Goal: Task Accomplishment & Management: Manage account settings

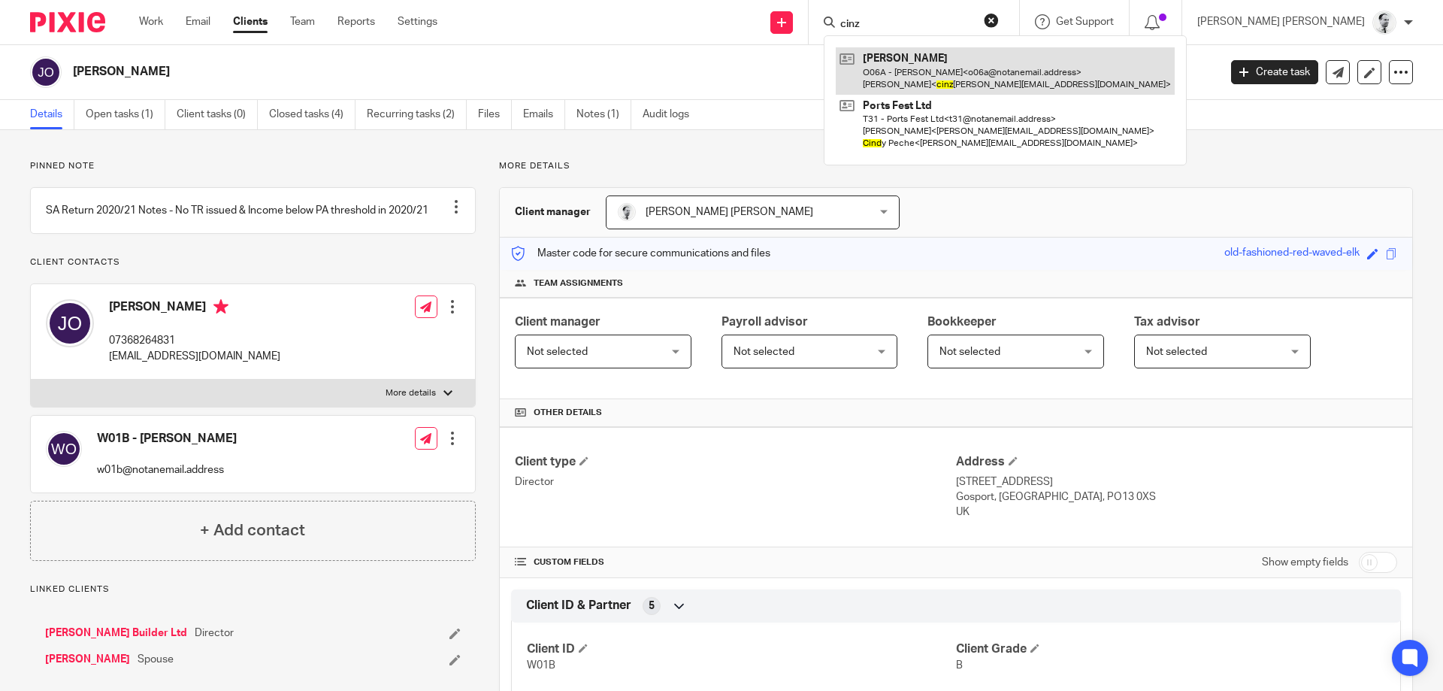
type input "cinz"
click at [1045, 89] on link at bounding box center [1005, 70] width 339 height 47
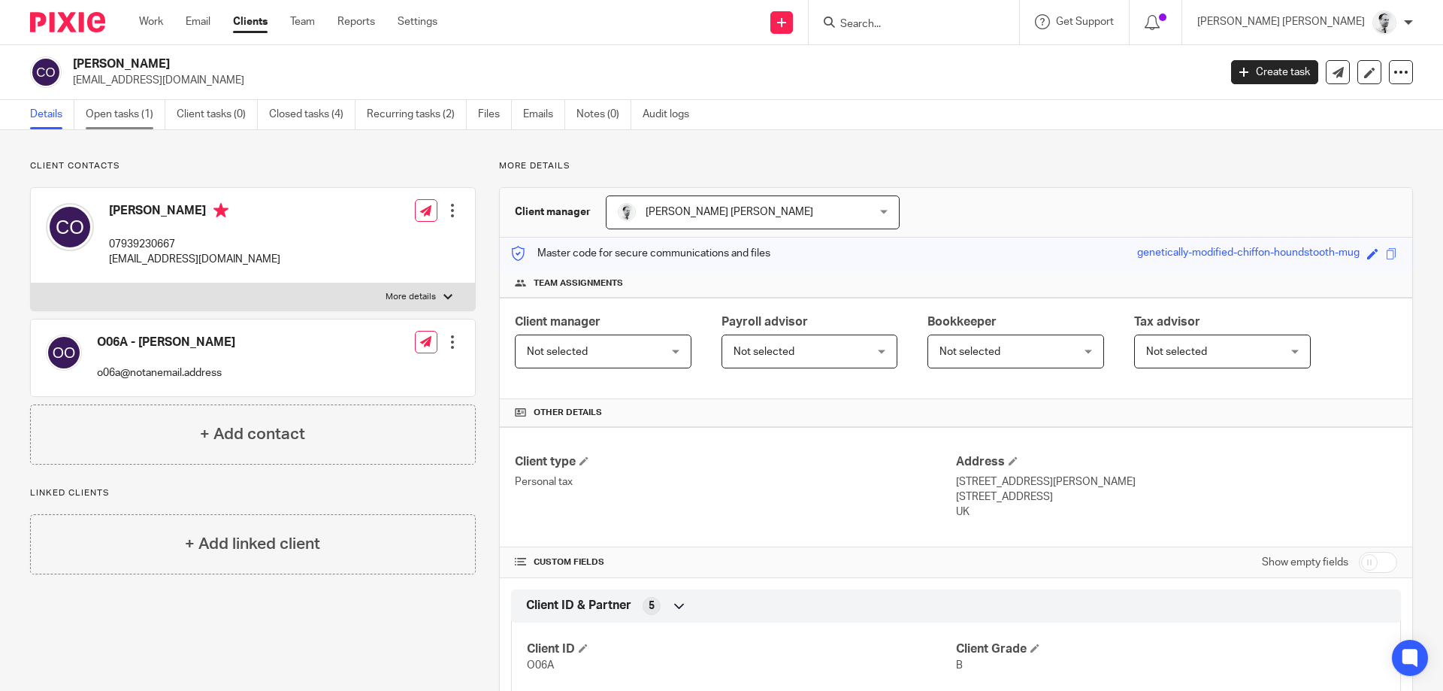
click at [96, 102] on link "Open tasks (1)" at bounding box center [126, 114] width 80 height 29
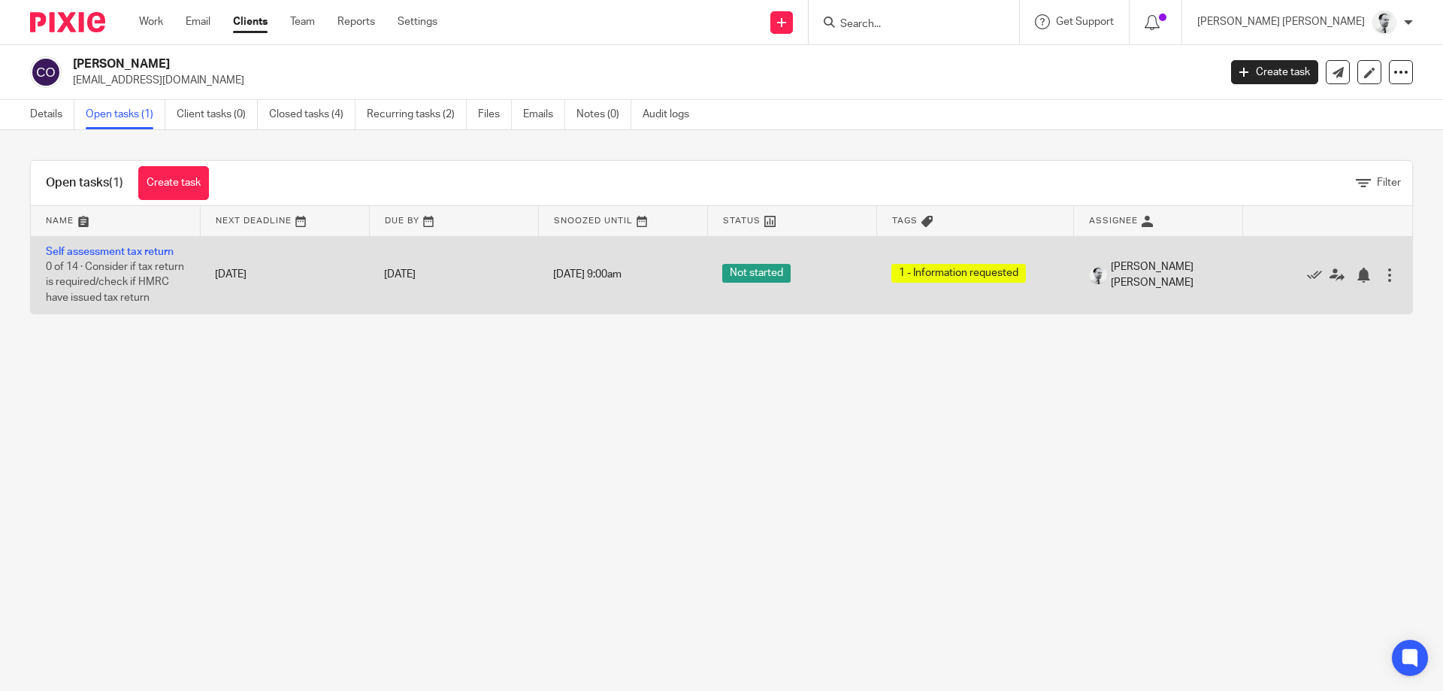
click at [110, 246] on td "Self assessment tax return 0 of 14 · Consider if tax return is required/check i…" at bounding box center [115, 274] width 169 height 77
click at [137, 240] on td "Self assessment tax return 0 of 14 · Consider if tax return is required/check i…" at bounding box center [115, 274] width 169 height 77
click at [151, 243] on td "Self assessment tax return 0 of 14 · Consider if tax return is required/check i…" at bounding box center [115, 274] width 169 height 77
click at [155, 247] on link "Self assessment tax return" at bounding box center [110, 251] width 128 height 11
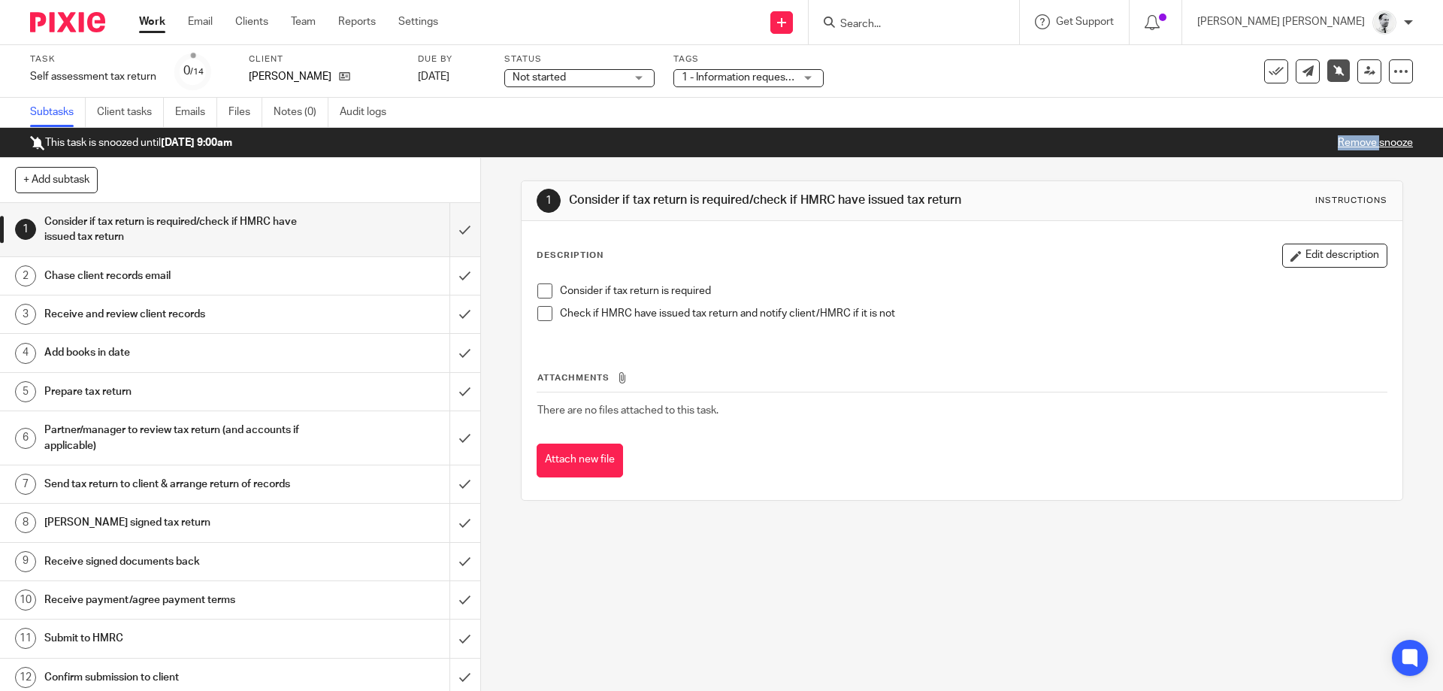
drag, startPoint x: 0, startPoint y: 0, endPoint x: 1359, endPoint y: 141, distance: 1365.8
click at [1359, 141] on p "Remove snooze" at bounding box center [1374, 142] width 75 height 15
click at [1368, 140] on link "Remove snooze" at bounding box center [1374, 143] width 75 height 11
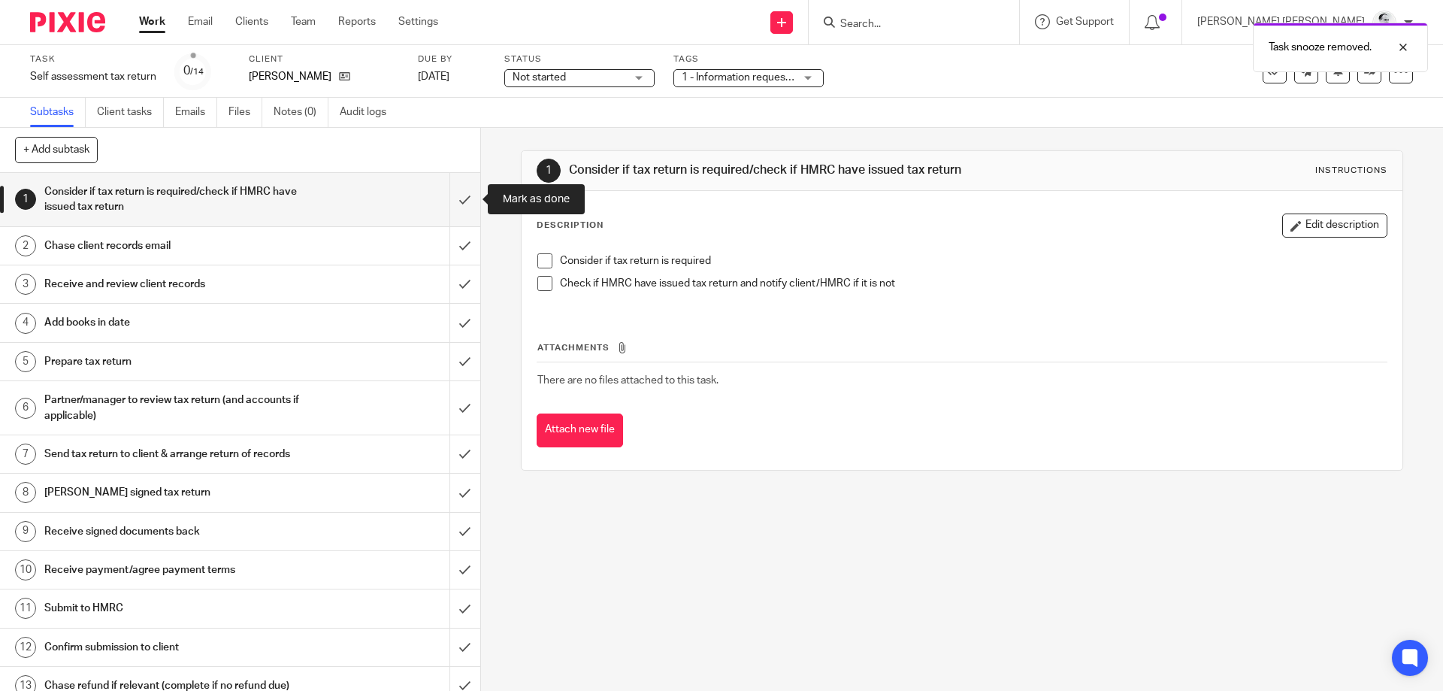
click at [462, 201] on input "submit" at bounding box center [240, 199] width 480 height 53
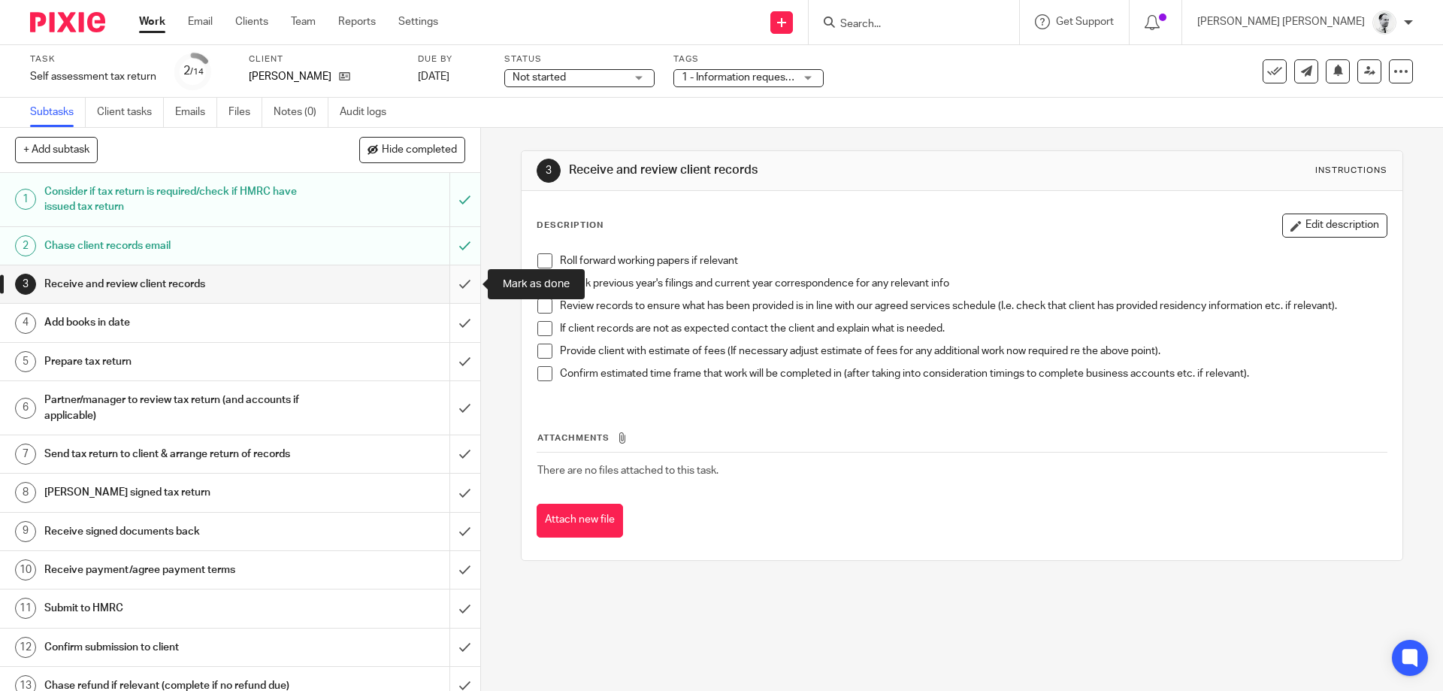
click at [470, 287] on input "submit" at bounding box center [240, 284] width 480 height 38
click at [465, 329] on input "submit" at bounding box center [240, 323] width 480 height 38
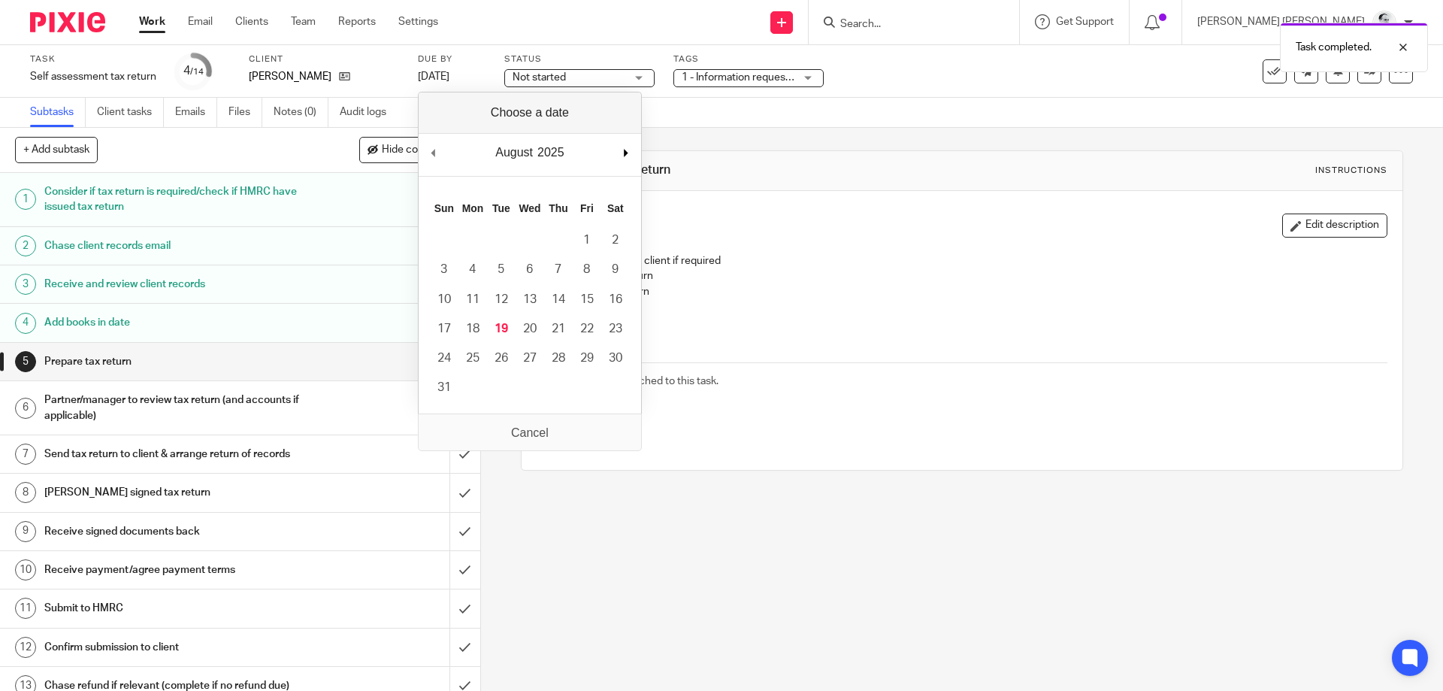
drag, startPoint x: 638, startPoint y: 152, endPoint x: 628, endPoint y: 150, distance: 9.9
click at [636, 150] on div "August January February March April May June July August September October Nove…" at bounding box center [530, 155] width 222 height 43
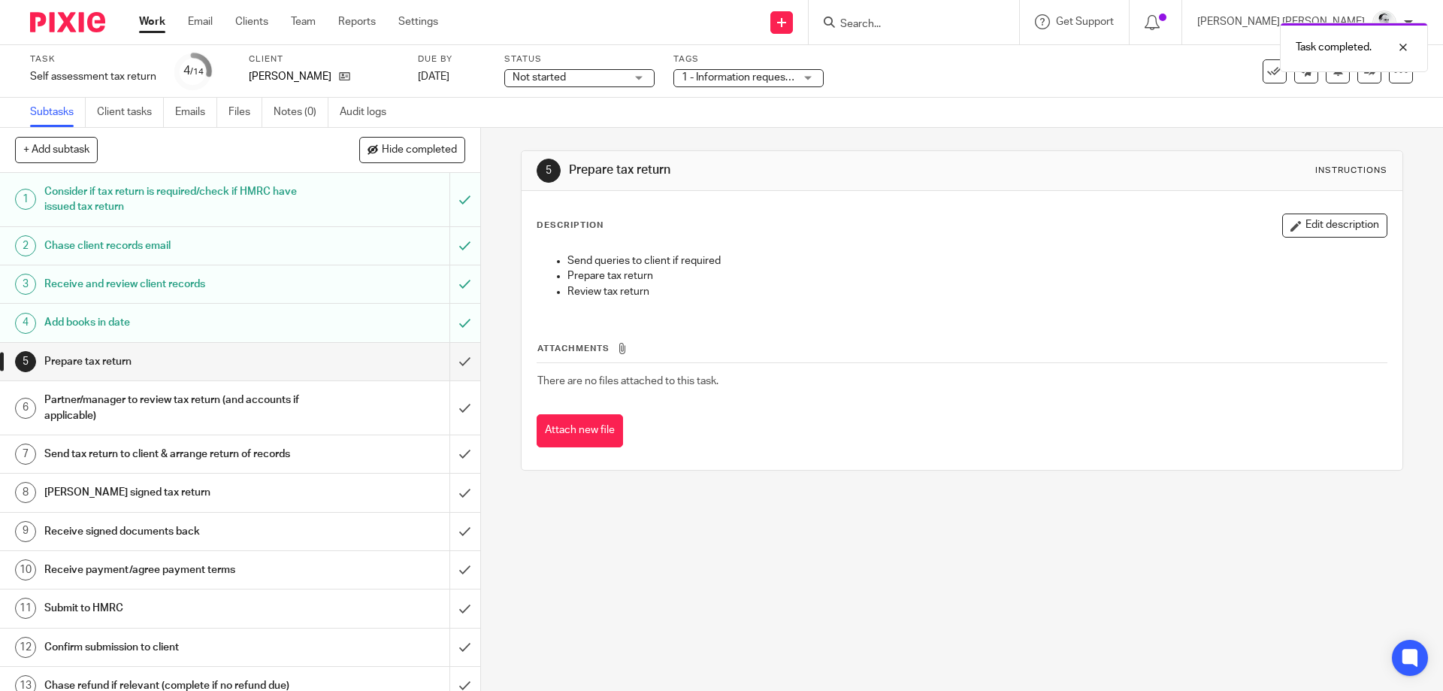
click at [784, 222] on div "Description Edit description" at bounding box center [961, 225] width 850 height 24
click at [706, 80] on span "1 - Information requested" at bounding box center [741, 77] width 119 height 11
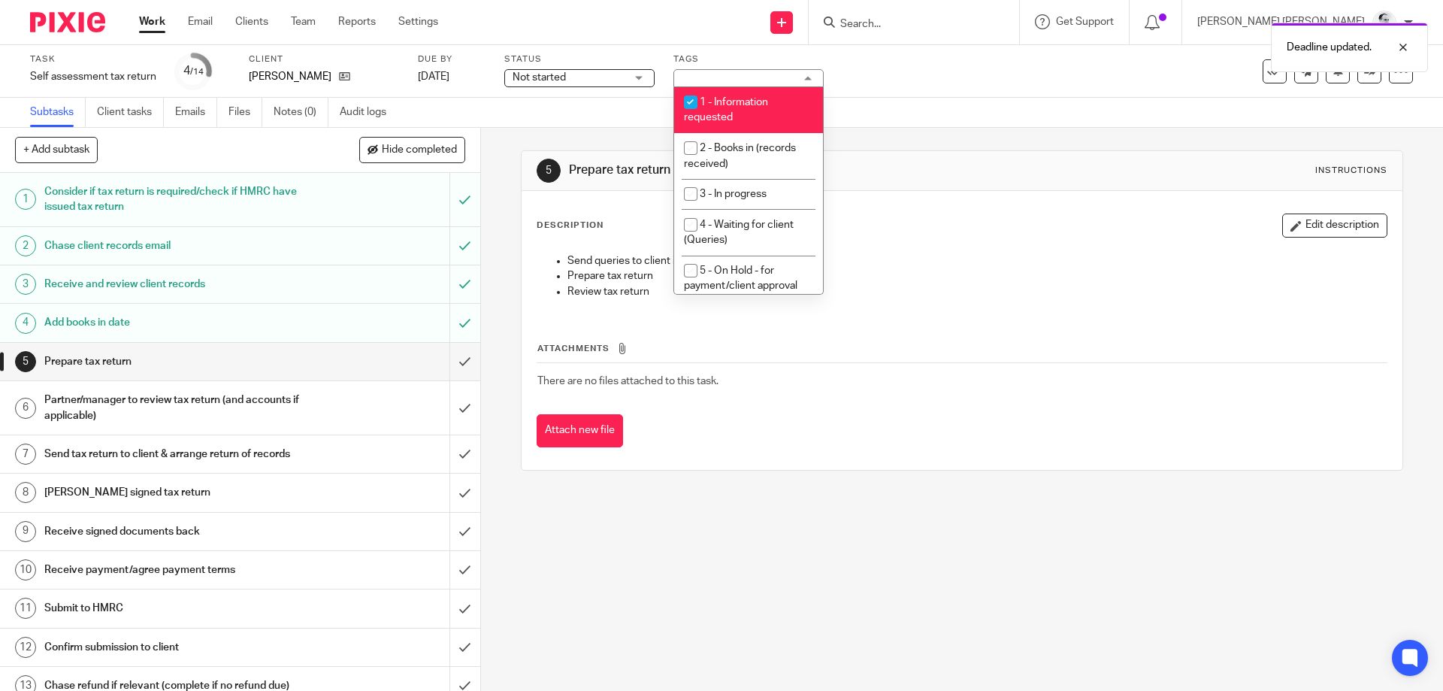
click at [730, 101] on span "1 - Information requested" at bounding box center [726, 110] width 84 height 26
checkbox input "false"
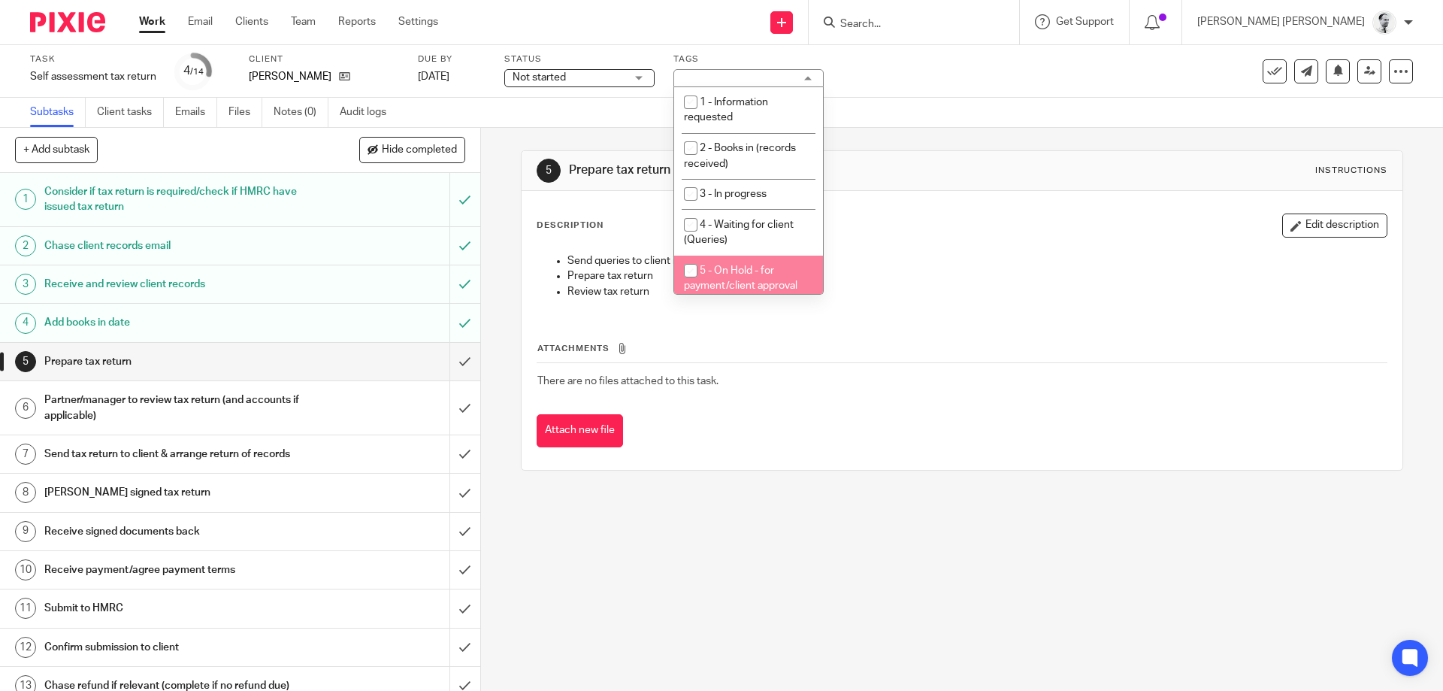
click at [768, 279] on li "5 - On Hold - for payment/client approval" at bounding box center [748, 278] width 149 height 46
click at [802, 280] on li "5 - On Hold - for payment/client approval" at bounding box center [748, 278] width 149 height 46
checkbox input "false"
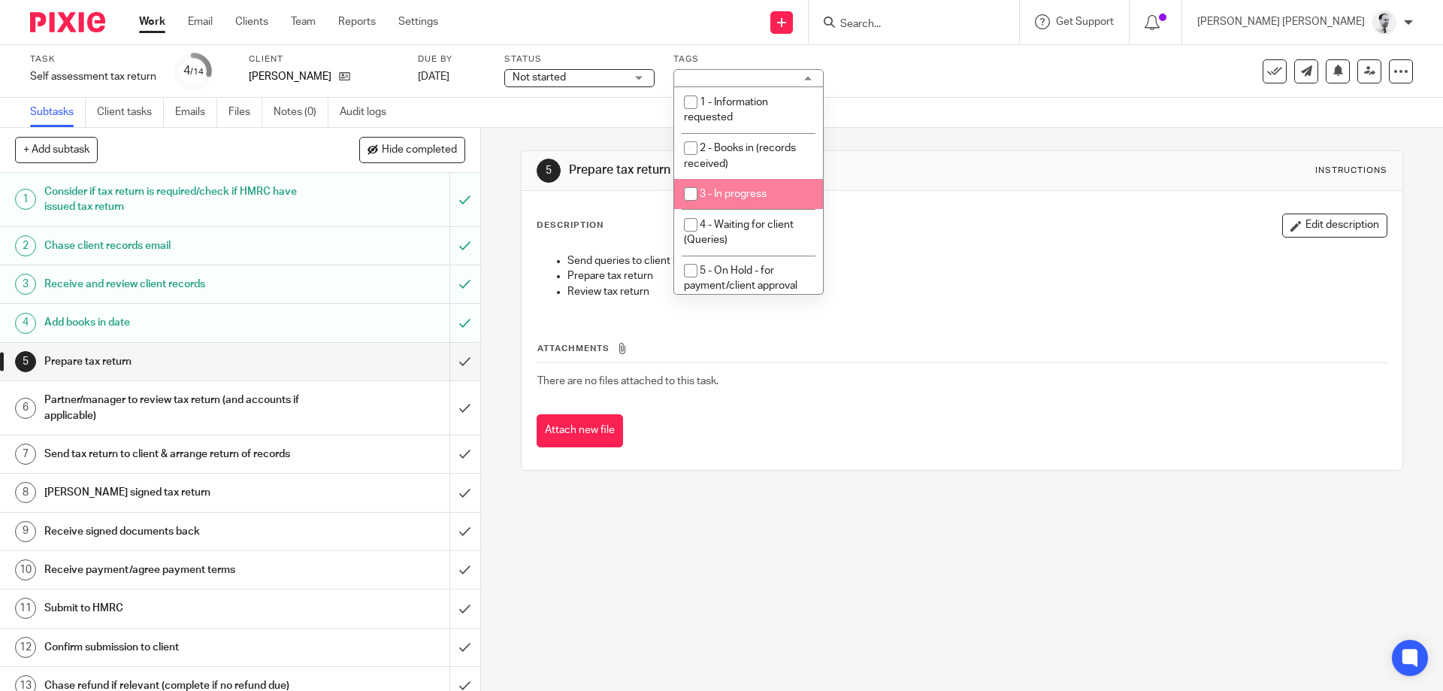
click at [705, 191] on span "3 - In progress" at bounding box center [733, 194] width 67 height 11
checkbox input "true"
click at [906, 227] on div "Description Edit description" at bounding box center [961, 225] width 850 height 24
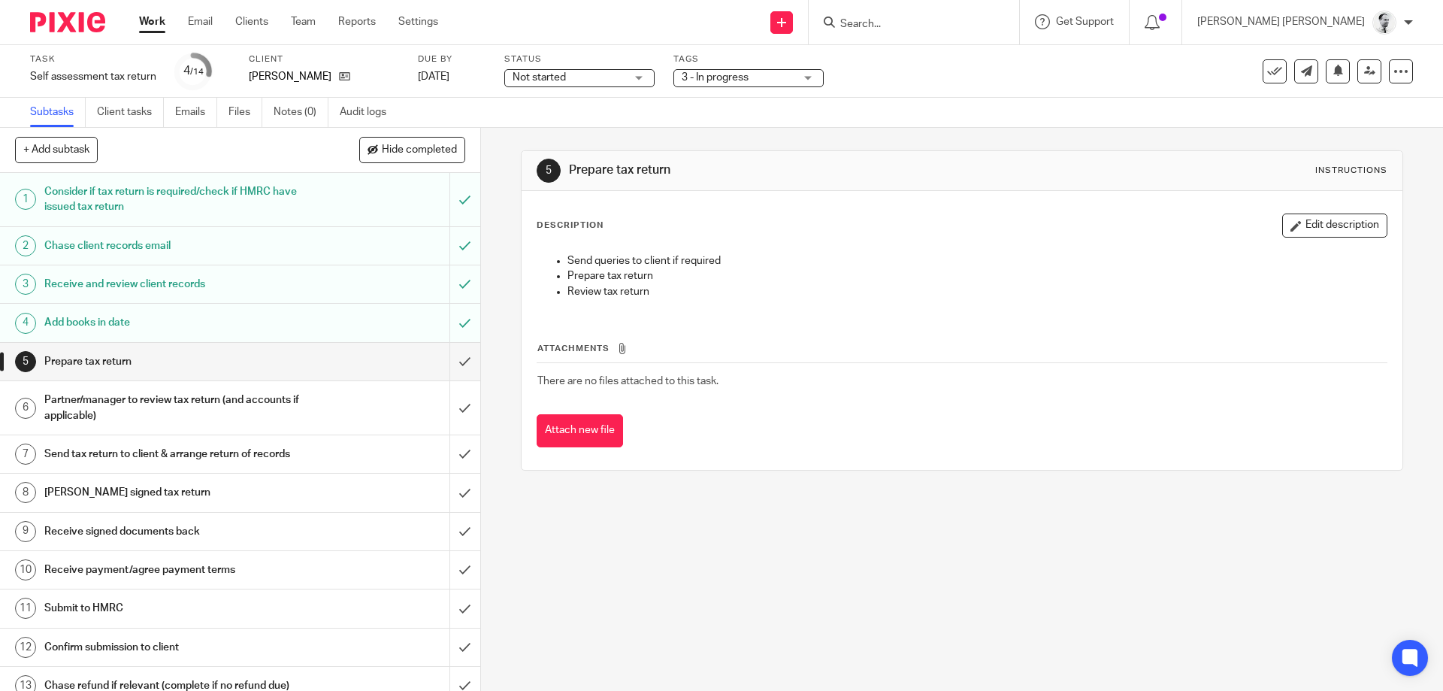
click at [718, 80] on span "3 - In progress" at bounding box center [715, 77] width 67 height 11
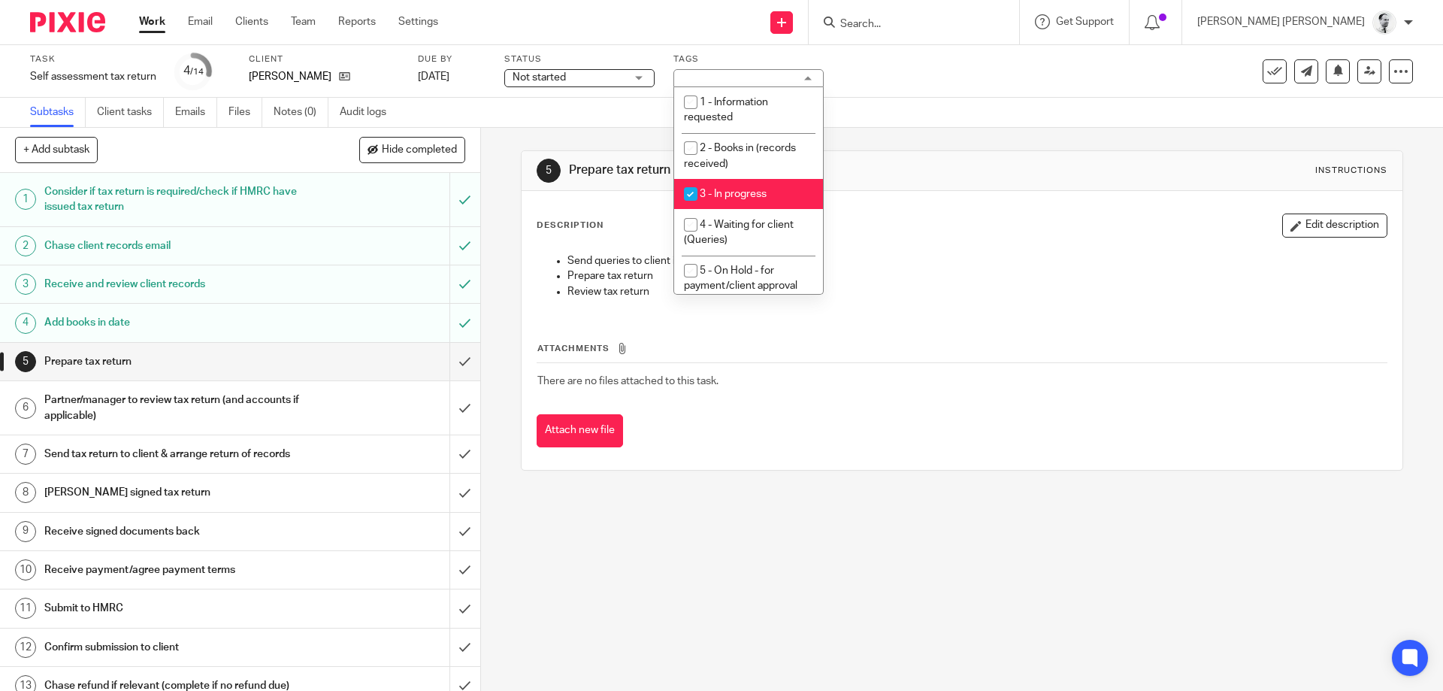
click at [717, 80] on div "3 - In progress" at bounding box center [748, 78] width 150 height 18
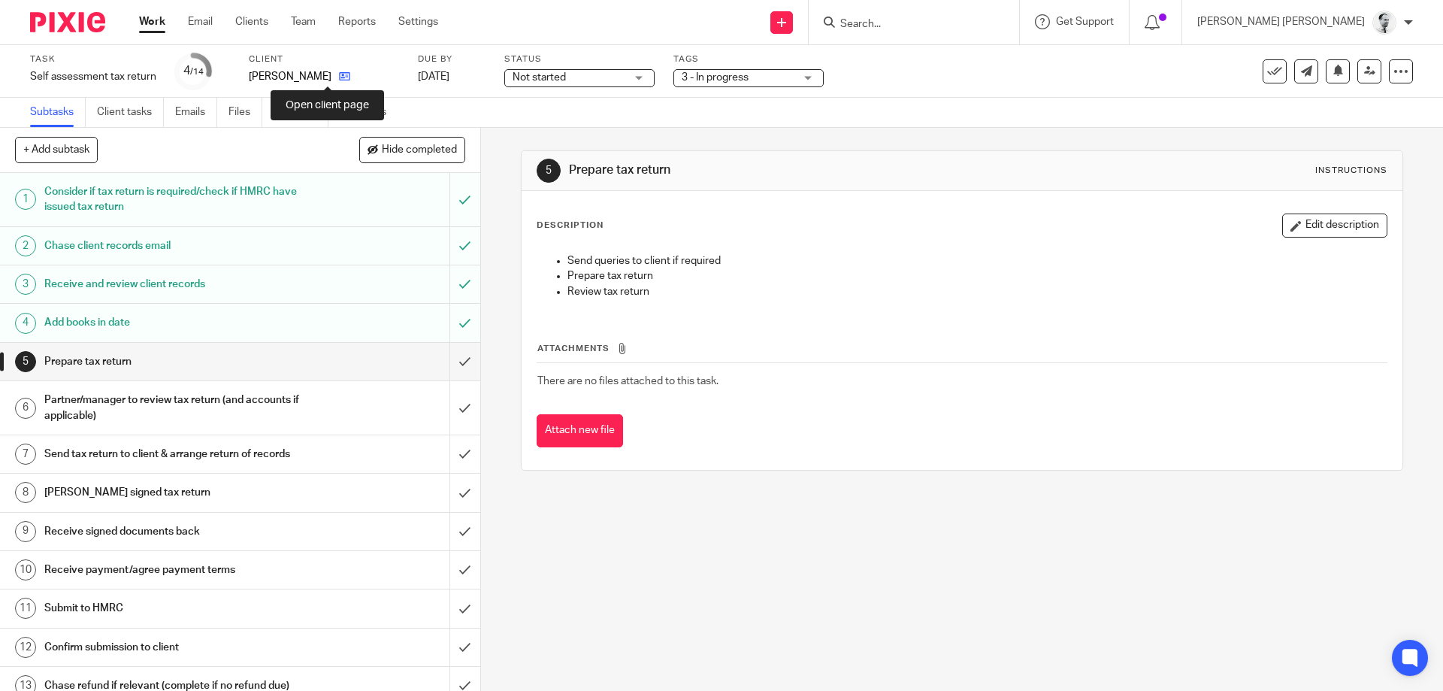
click at [339, 73] on icon at bounding box center [344, 76] width 11 height 11
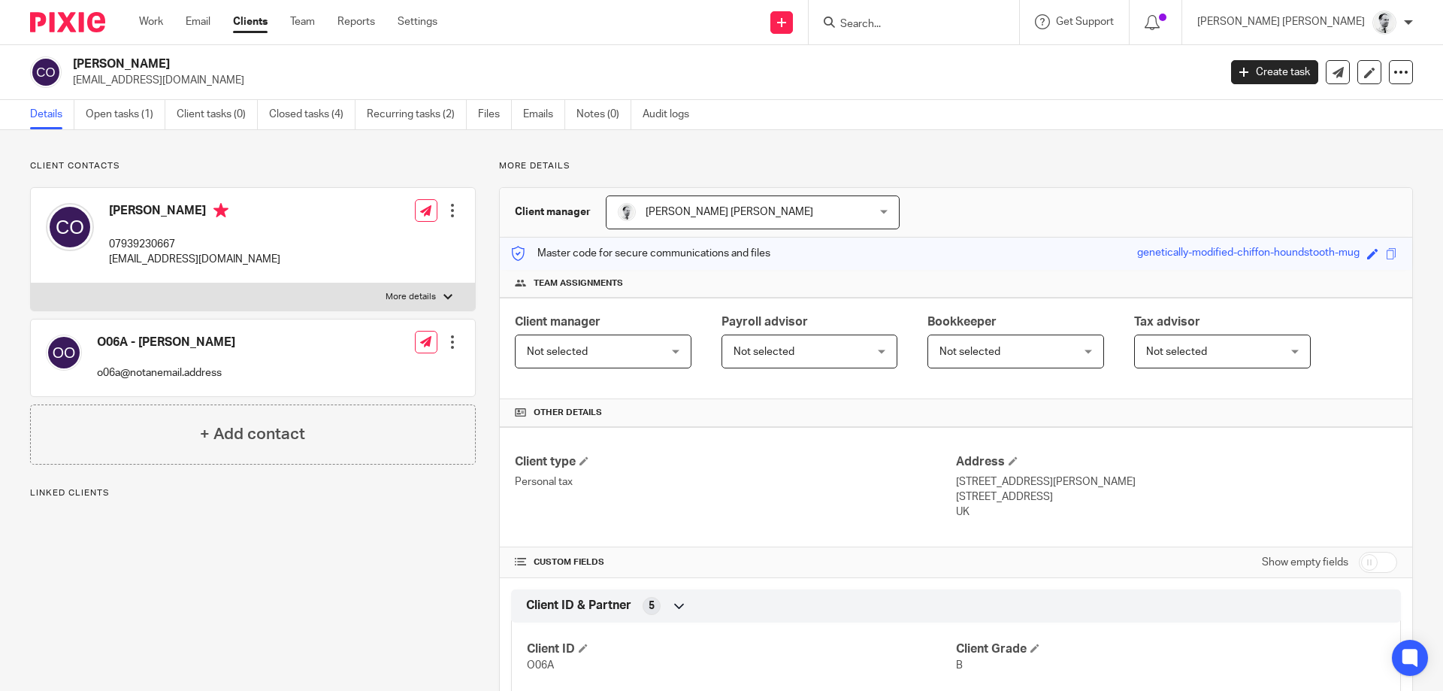
scroll to position [418, 0]
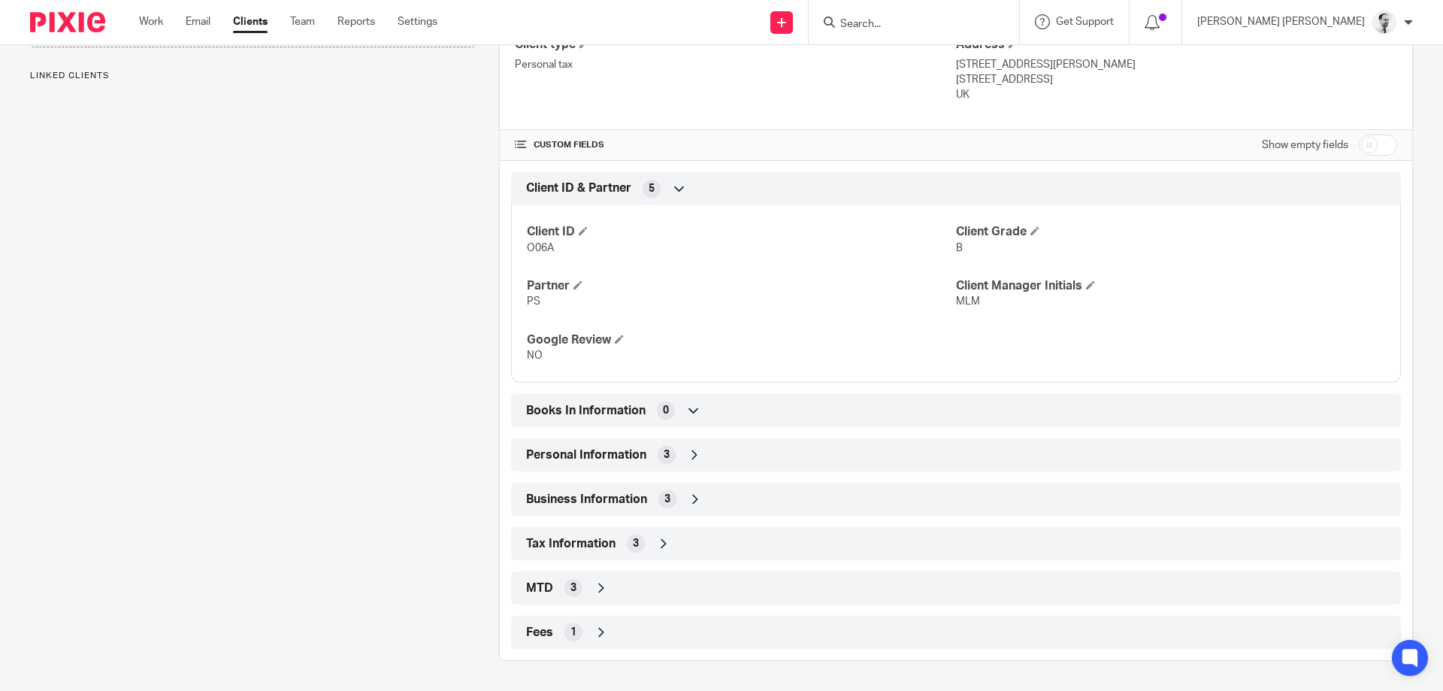
click at [1370, 144] on input "checkbox" at bounding box center [1378, 144] width 38 height 21
checkbox input "true"
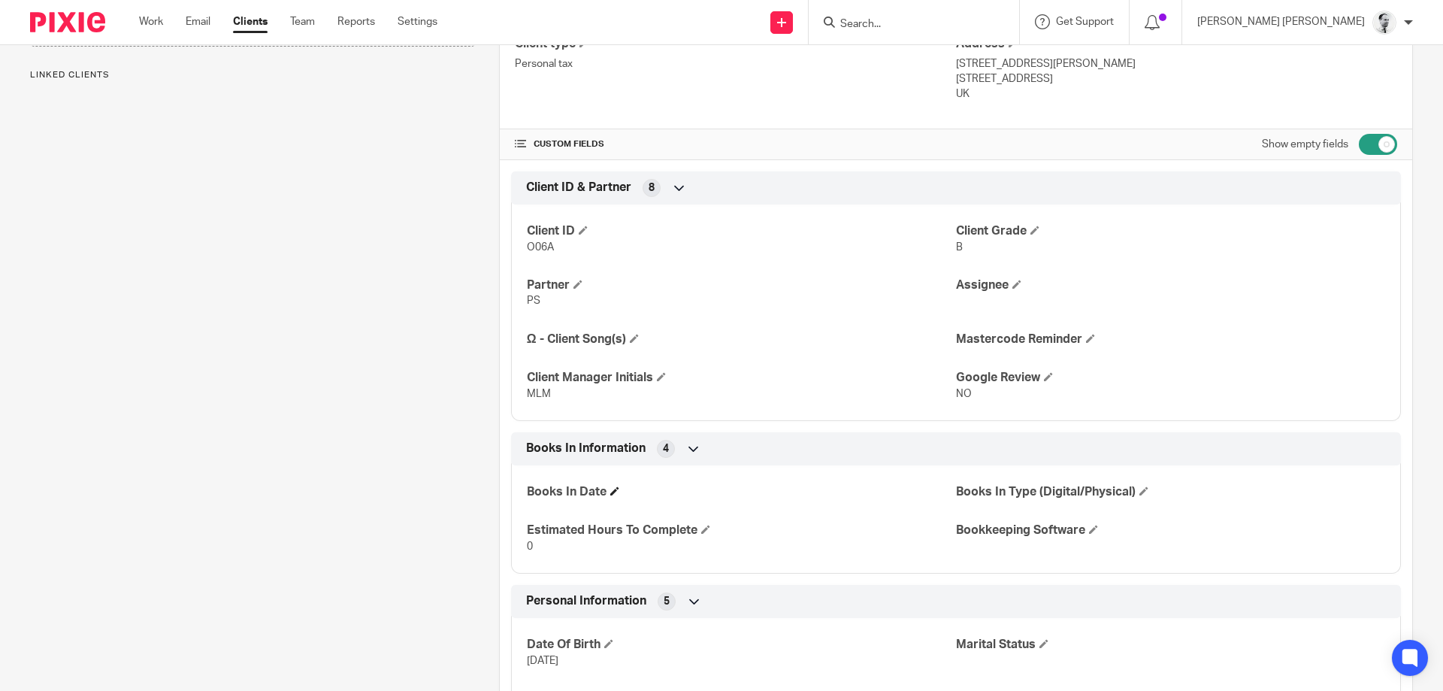
click at [613, 488] on span at bounding box center [614, 490] width 9 height 9
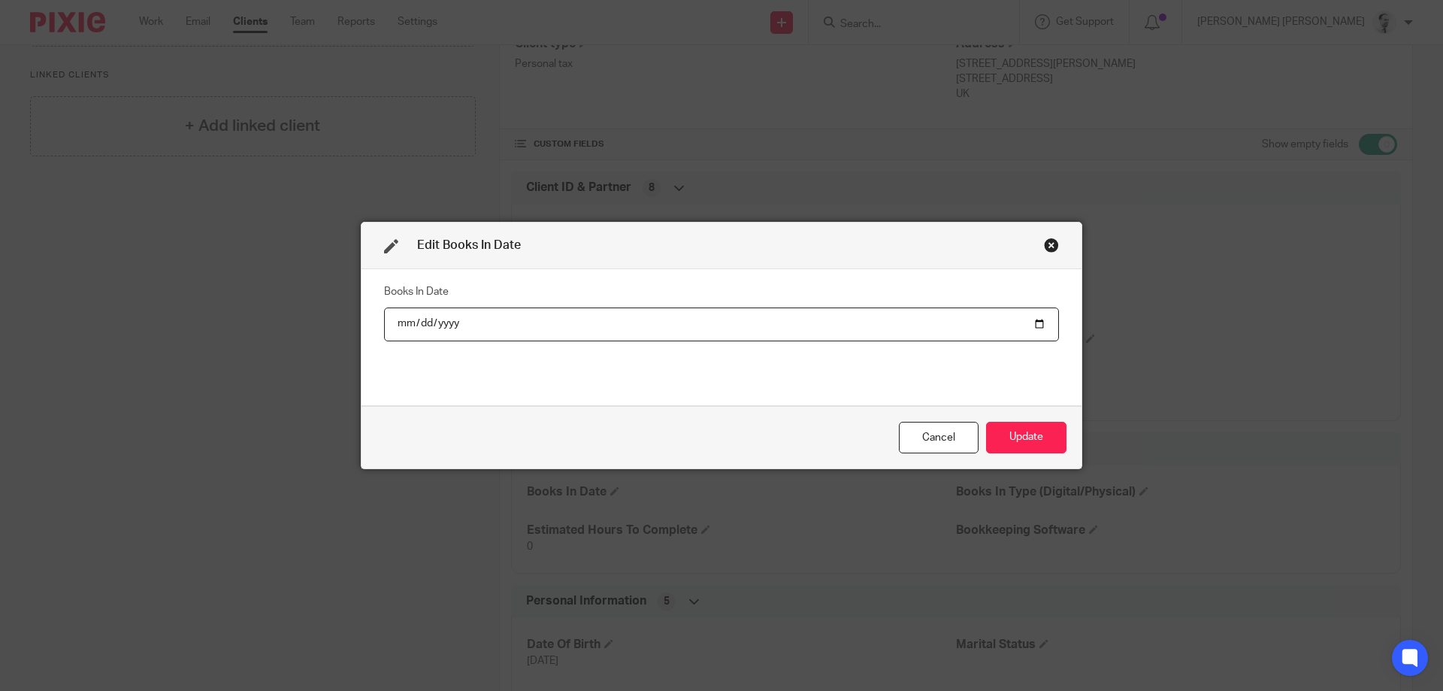
type input "2025-08-19"
click at [1015, 431] on button "Update" at bounding box center [1026, 438] width 80 height 32
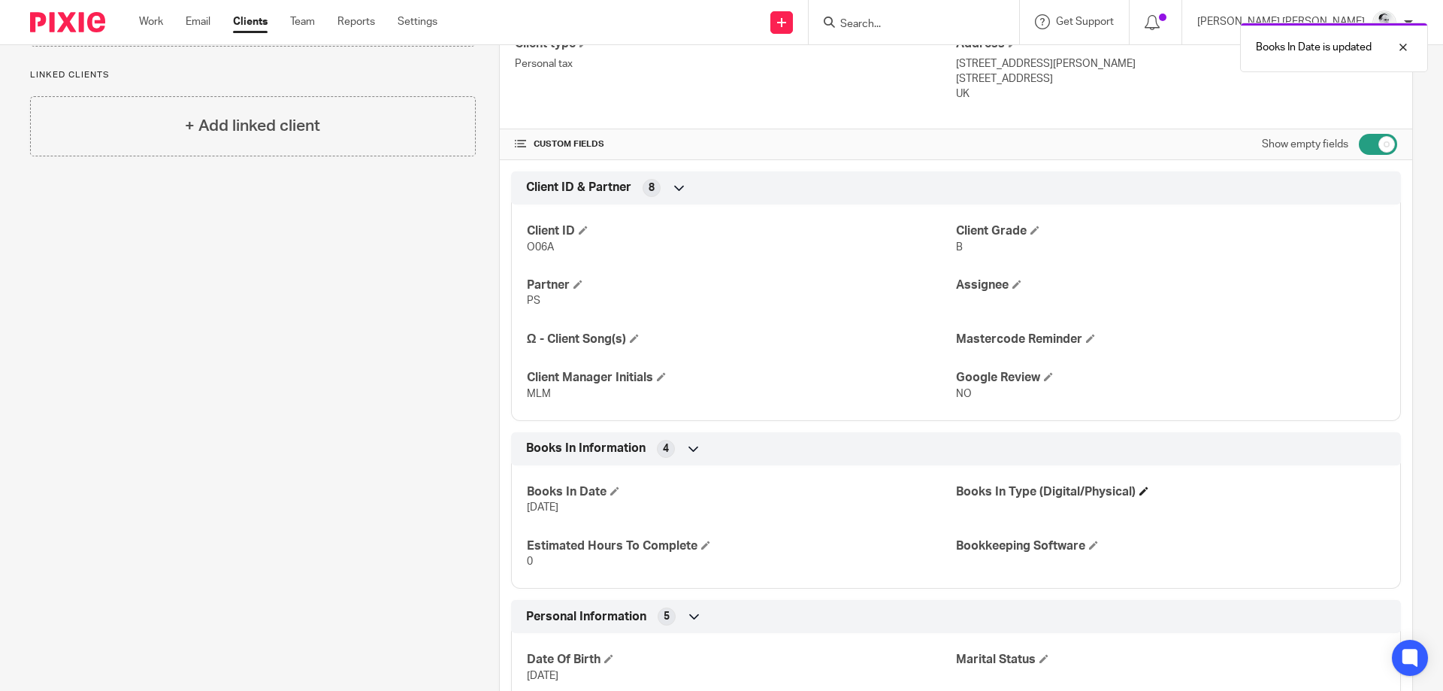
click at [1142, 490] on span at bounding box center [1143, 490] width 9 height 9
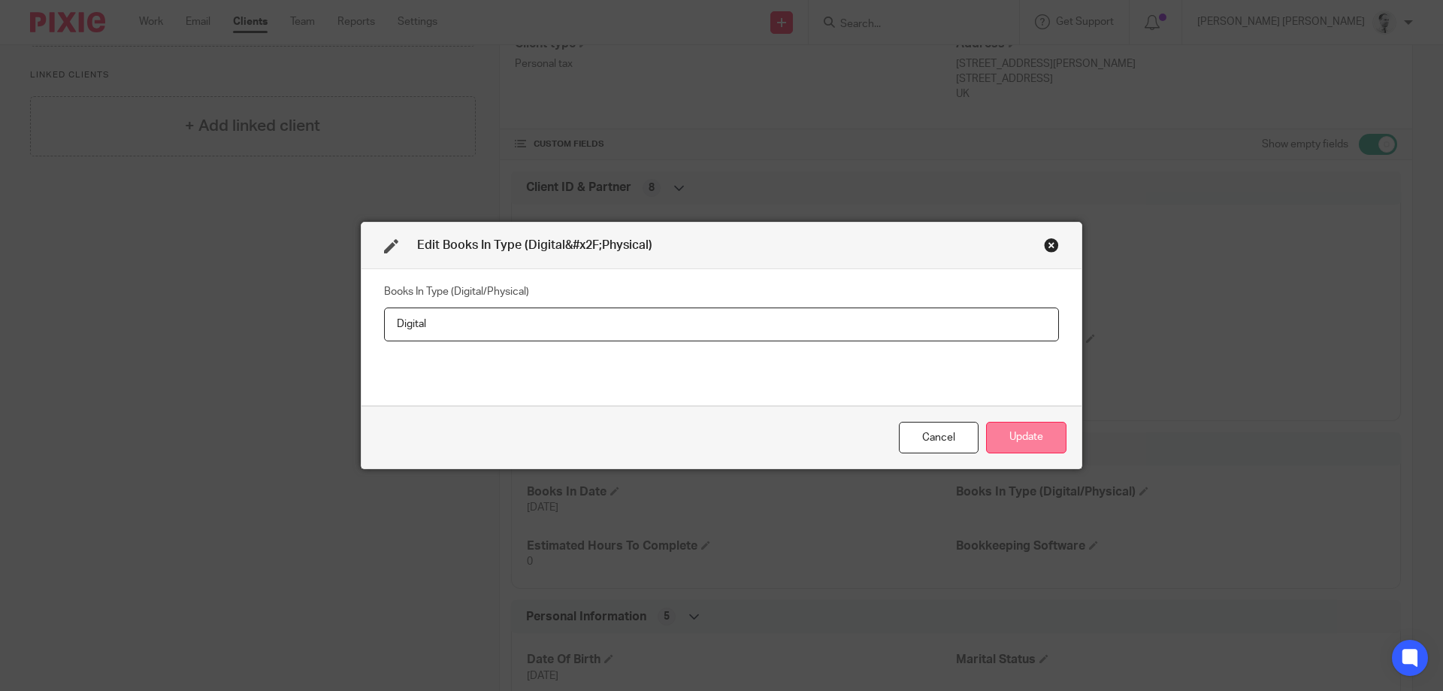
type input "Digital"
click at [1038, 440] on button "Update" at bounding box center [1026, 438] width 80 height 32
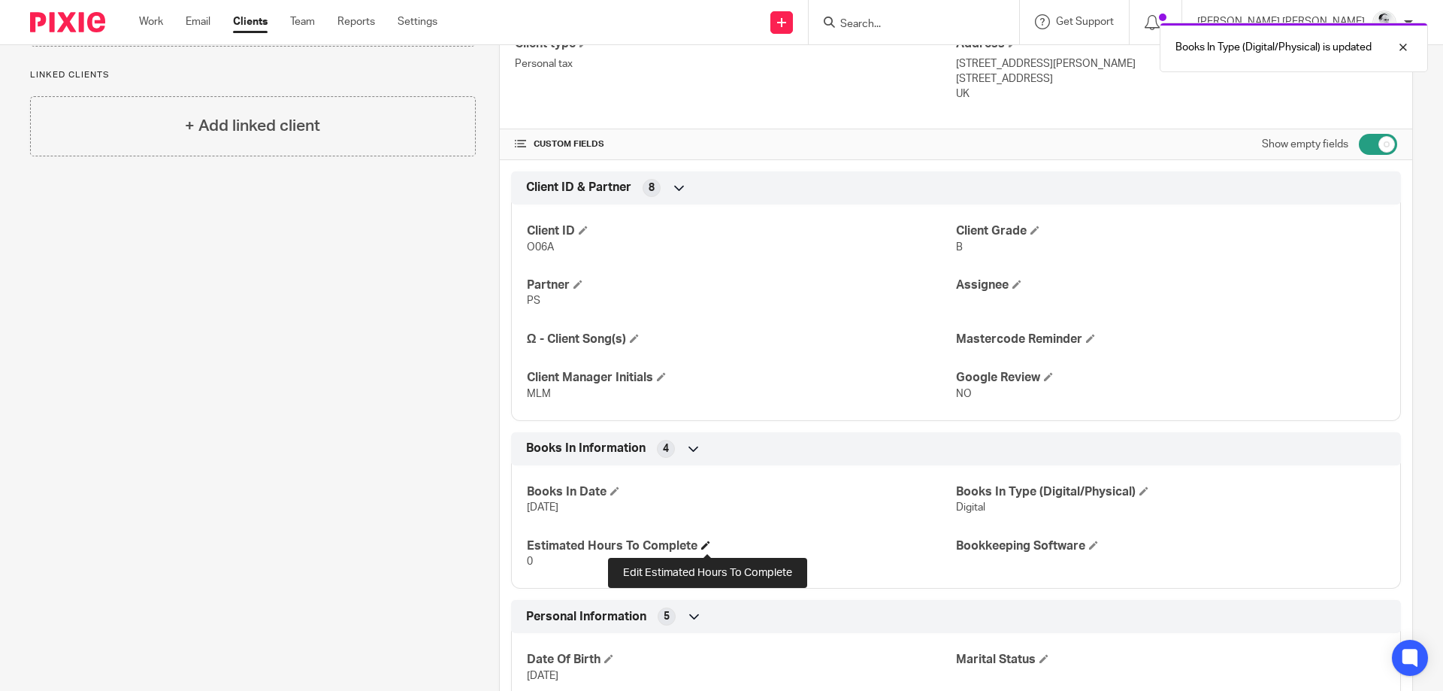
click at [709, 545] on span at bounding box center [705, 544] width 9 height 9
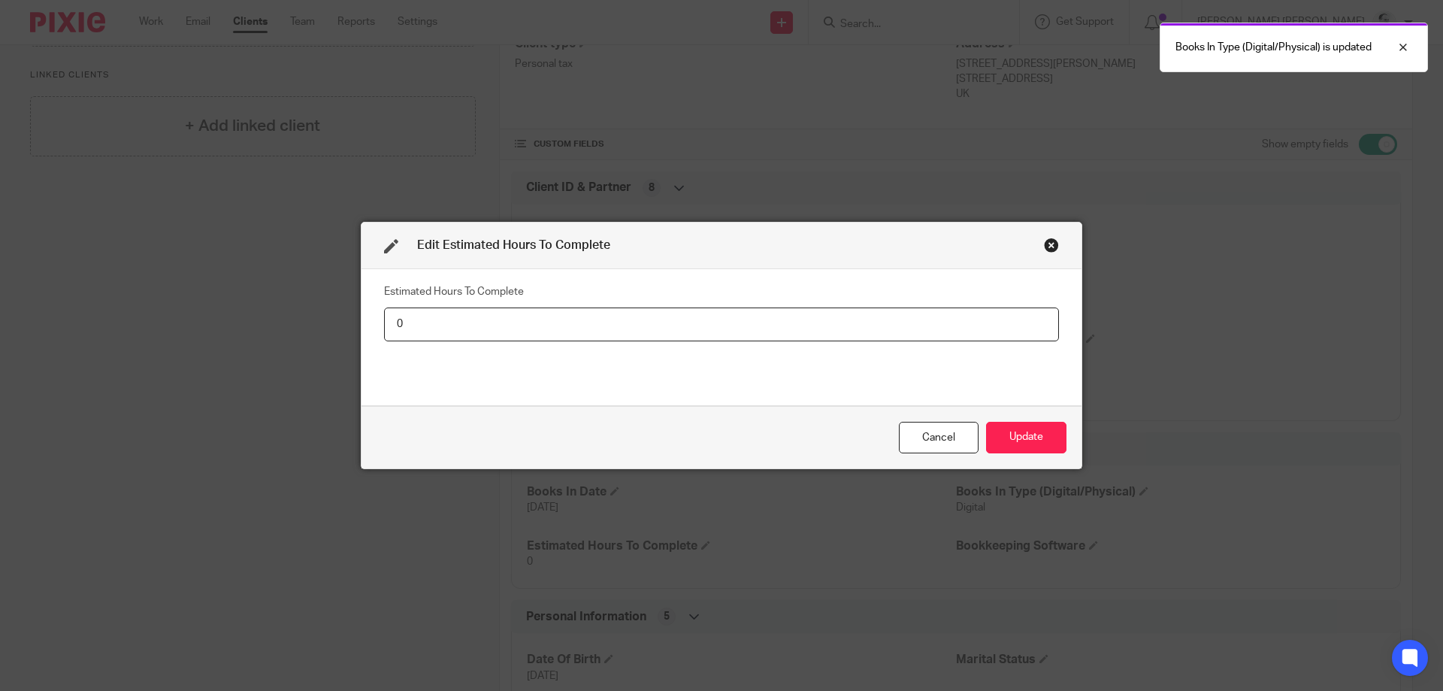
drag, startPoint x: 480, startPoint y: 321, endPoint x: 168, endPoint y: 318, distance: 311.8
click at [384, 313] on input "0" at bounding box center [721, 324] width 675 height 34
type input "2"
click at [986, 422] on button "Update" at bounding box center [1026, 438] width 80 height 32
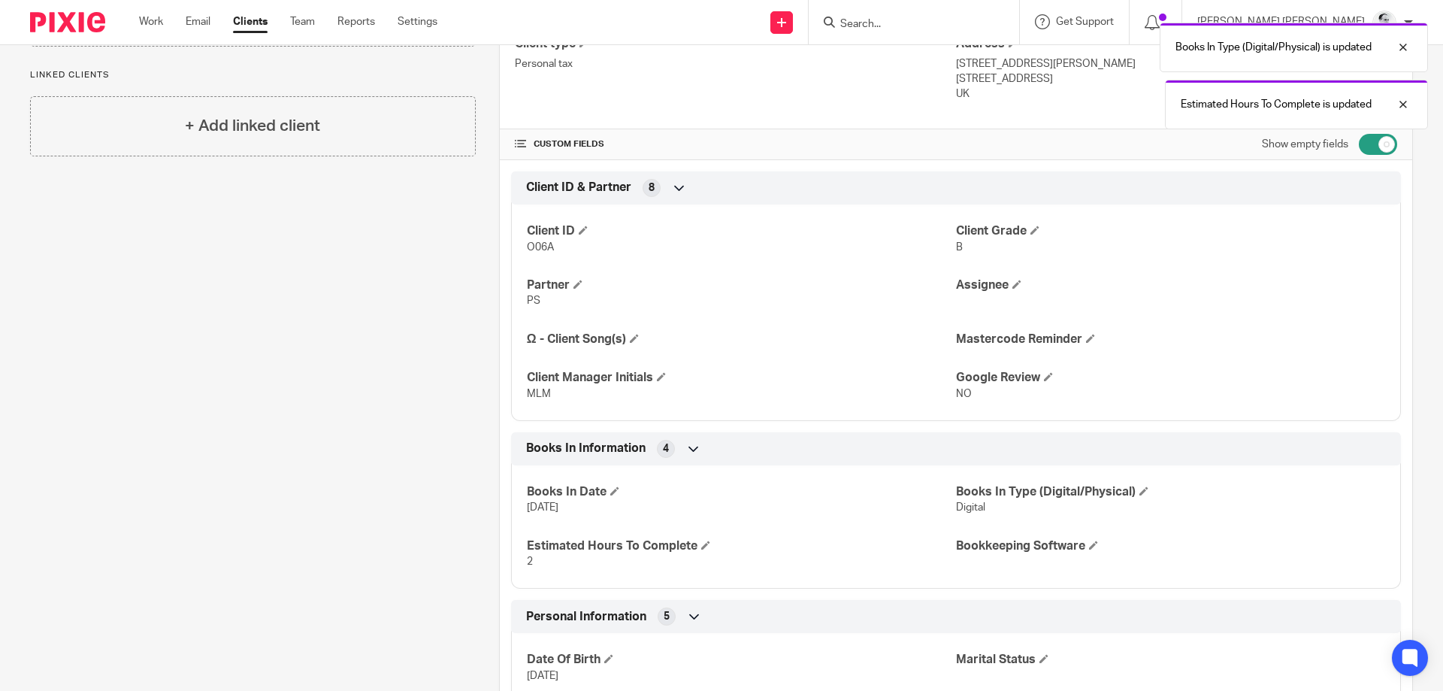
scroll to position [0, 0]
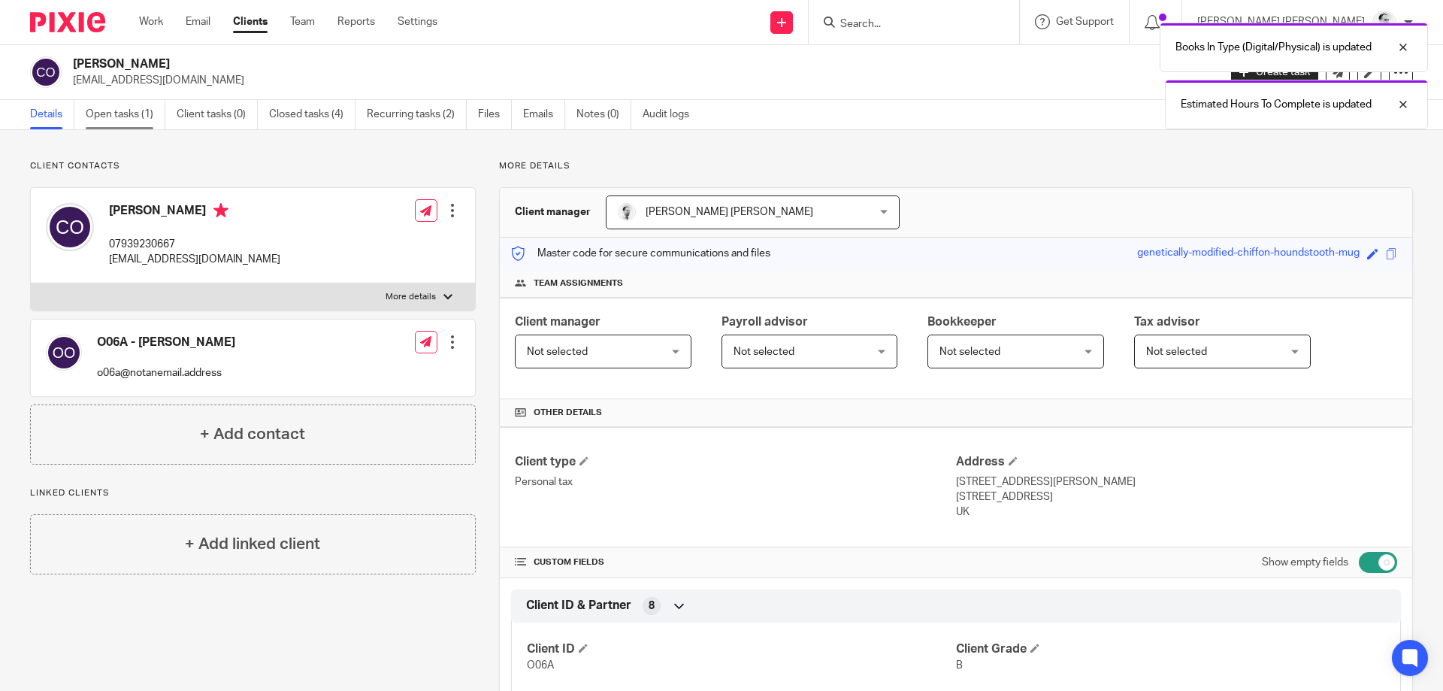
drag, startPoint x: 150, startPoint y: 104, endPoint x: 159, endPoint y: 104, distance: 8.3
click at [151, 104] on link "Open tasks (1)" at bounding box center [126, 114] width 80 height 29
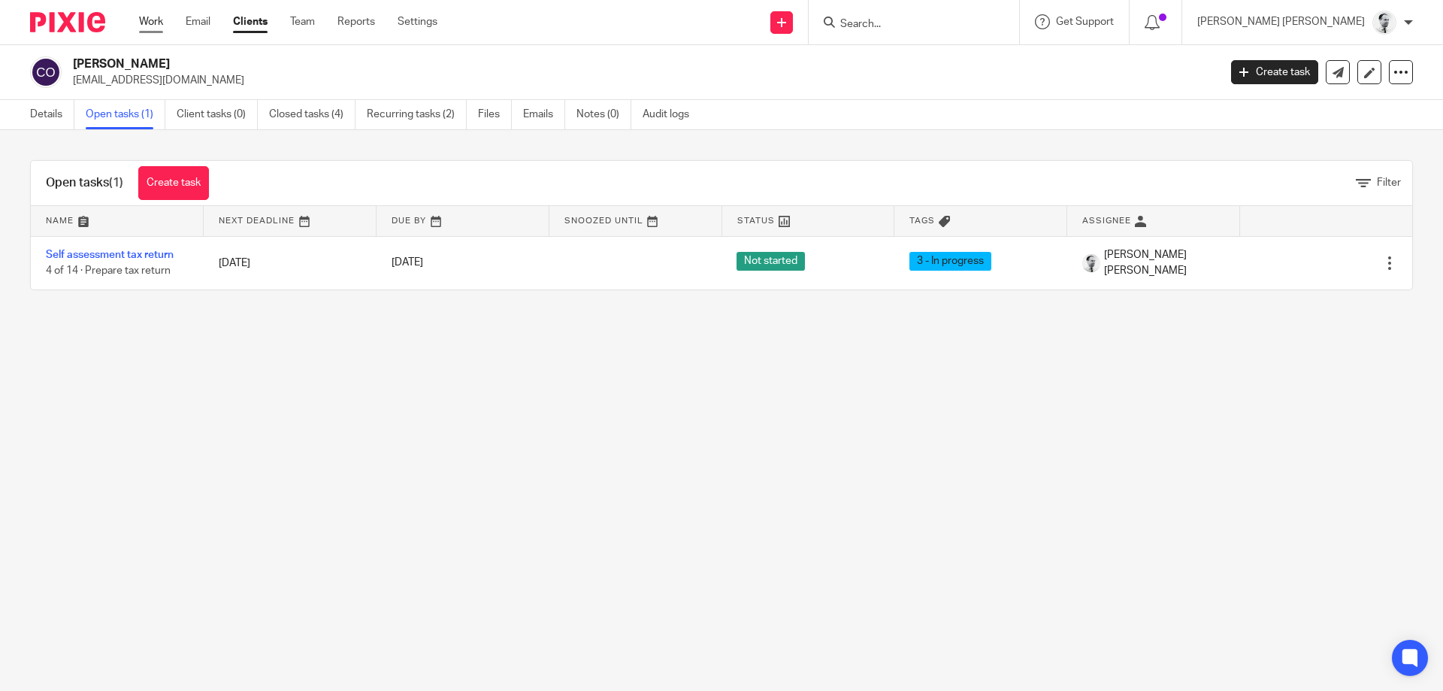
click at [144, 25] on link "Work" at bounding box center [151, 21] width 24 height 15
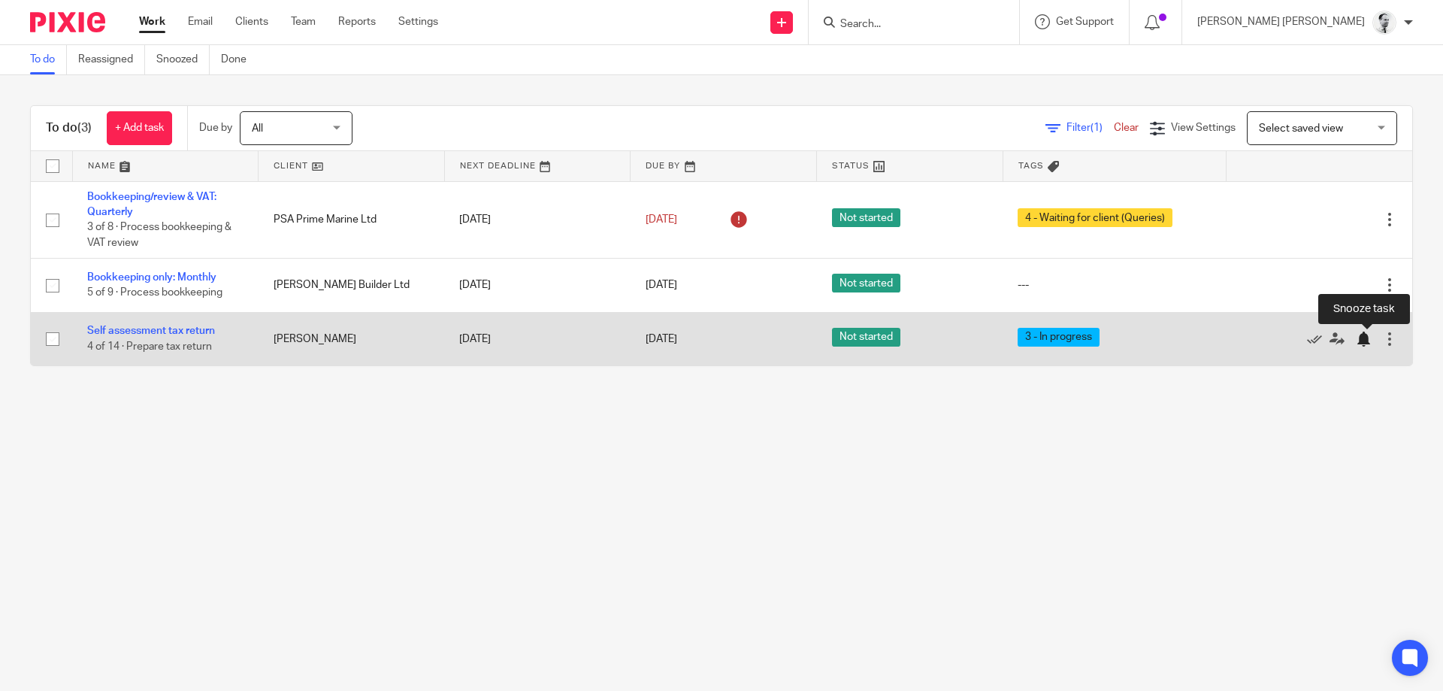
click at [1365, 334] on div at bounding box center [1363, 338] width 15 height 15
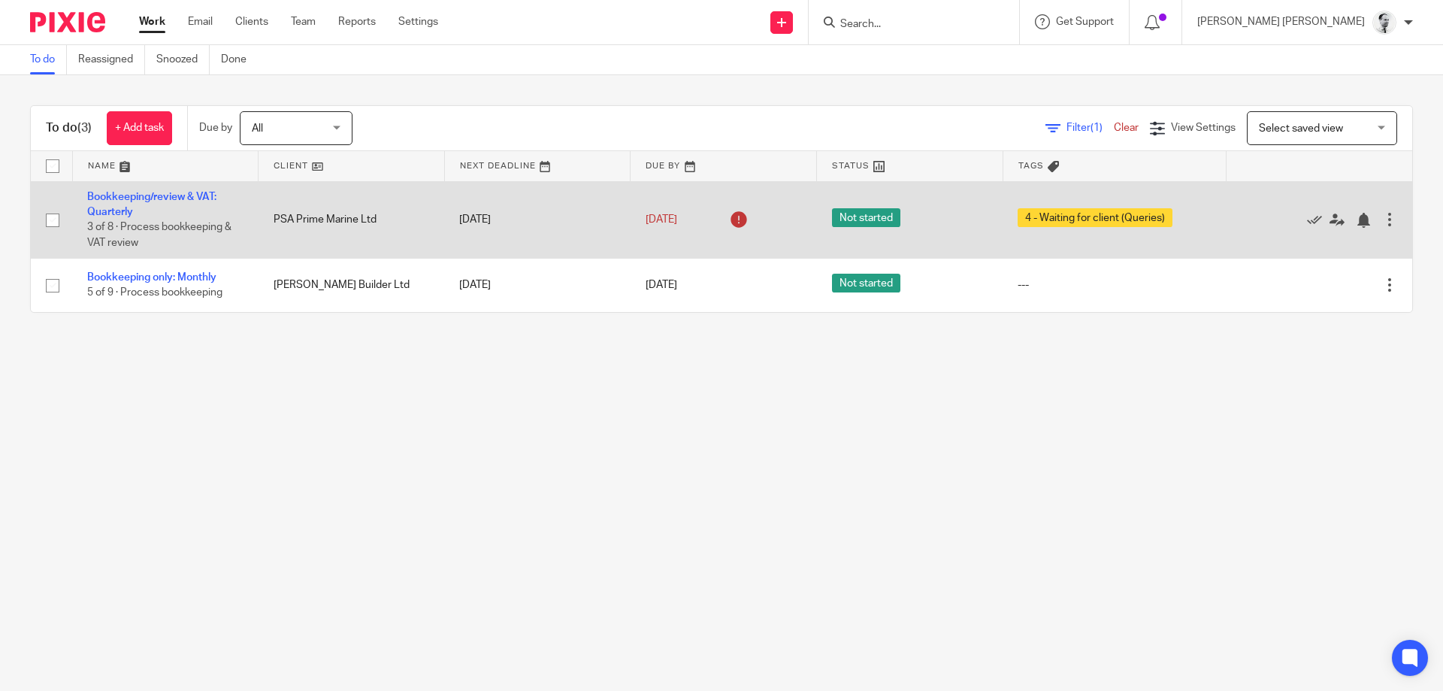
click at [113, 182] on td "Bookkeeping/review & VAT: Quarterly 3 of 8 · Process bookkeeping & VAT review" at bounding box center [165, 219] width 186 height 77
click at [118, 195] on link "Bookkeeping/review & VAT: Quarterly" at bounding box center [151, 205] width 129 height 26
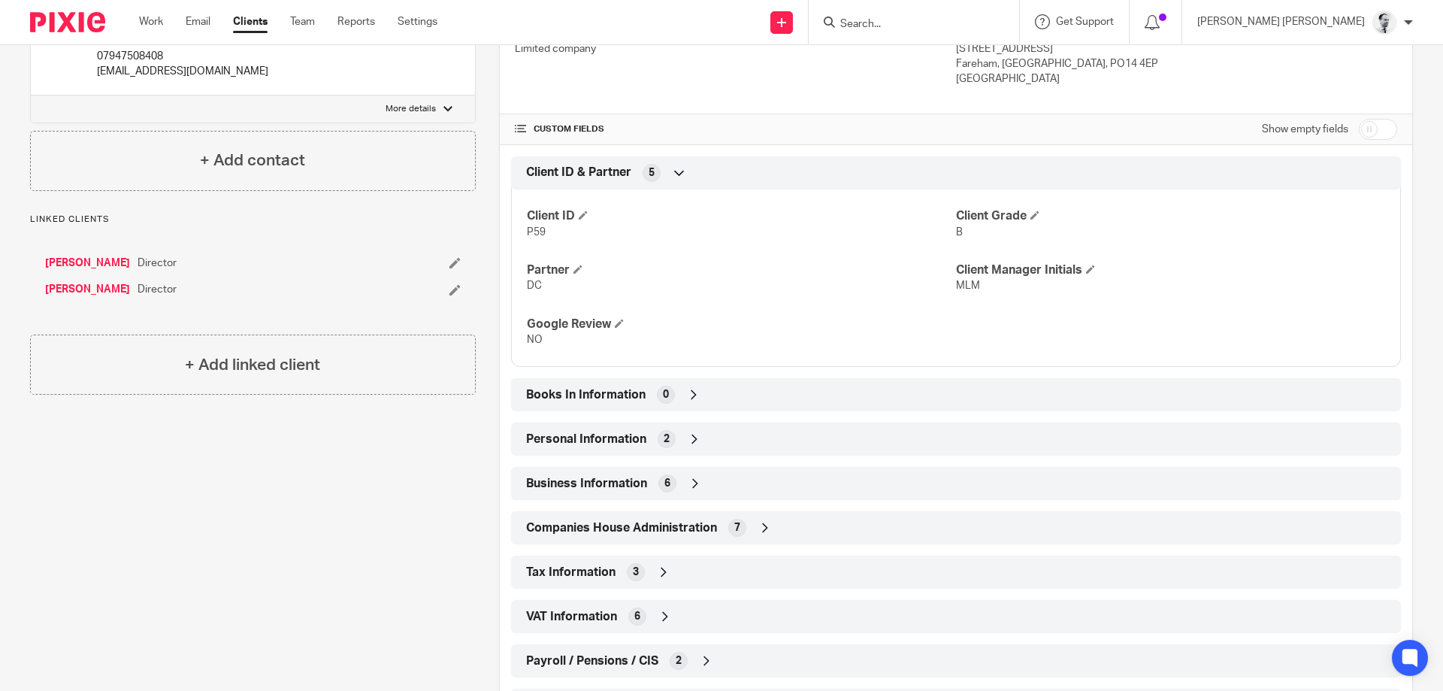
scroll to position [551, 0]
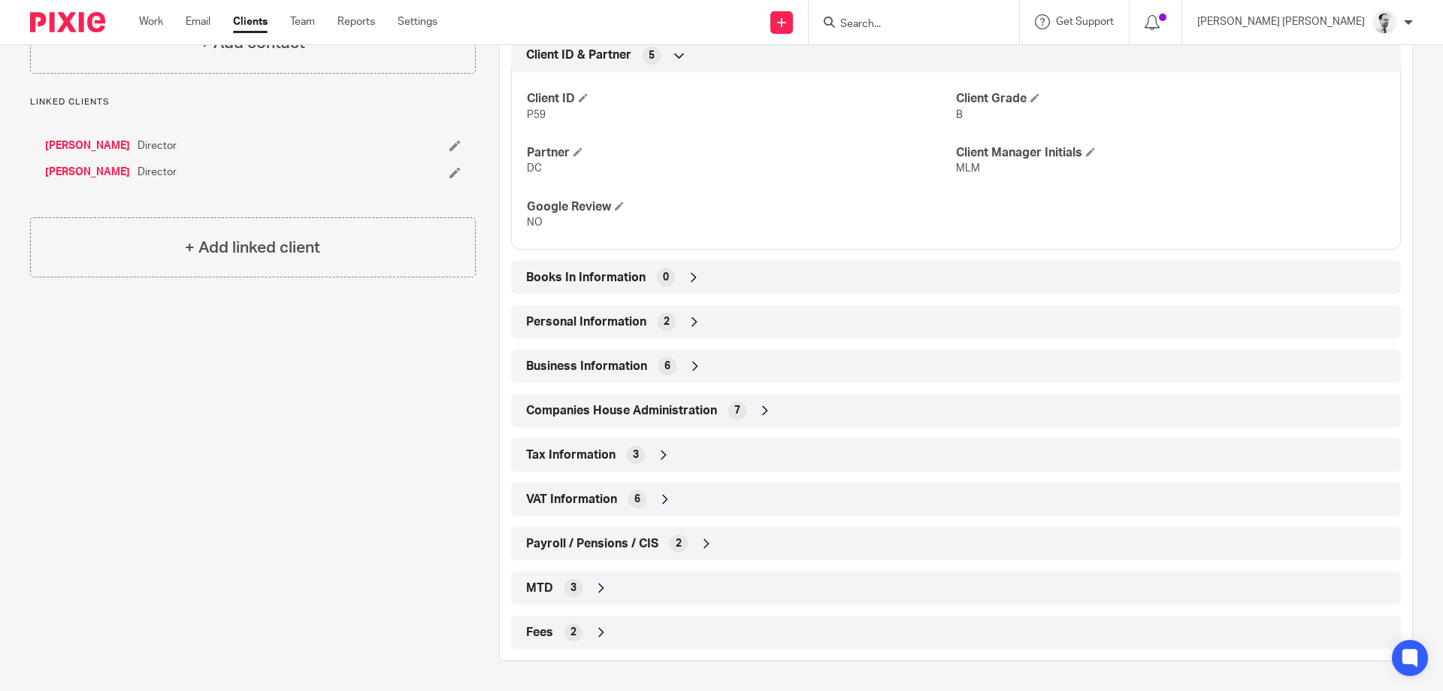
click at [591, 633] on div "Fees 2" at bounding box center [955, 632] width 867 height 26
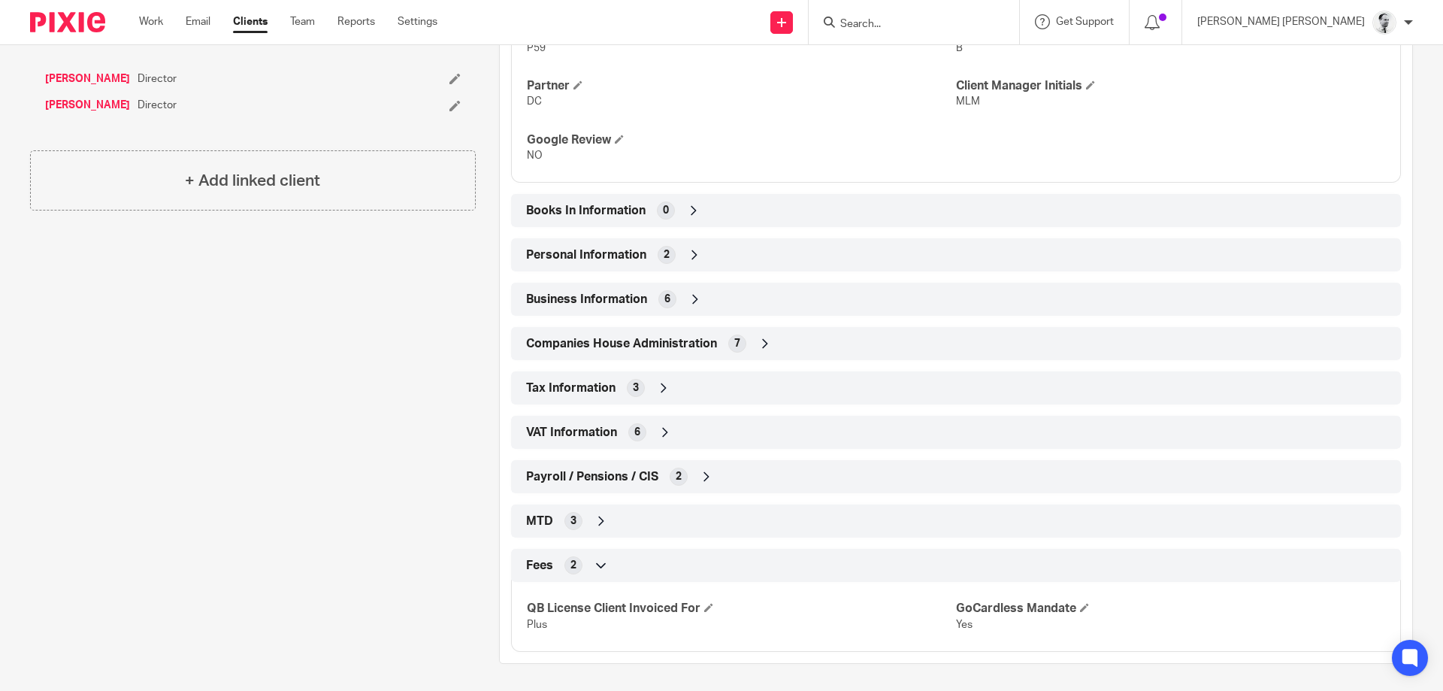
scroll to position [620, 0]
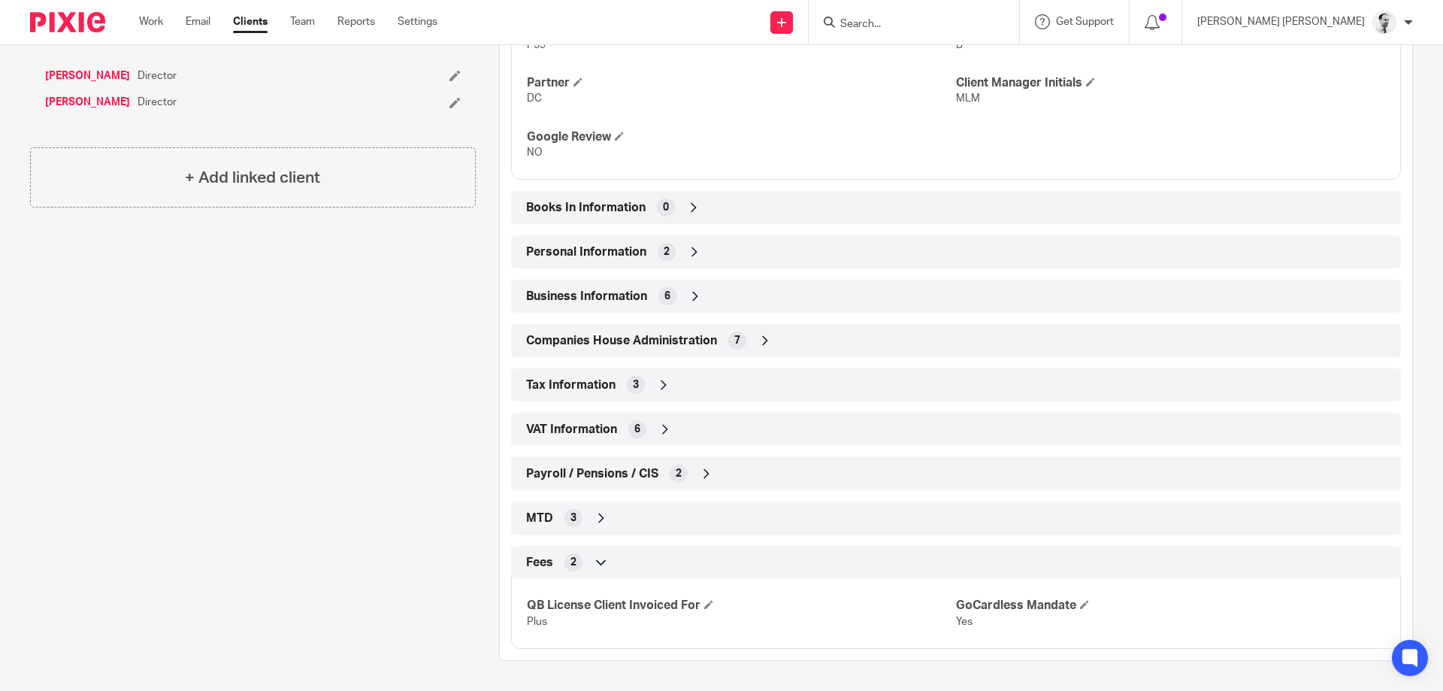
click at [610, 510] on div "MTD 3" at bounding box center [955, 518] width 867 height 26
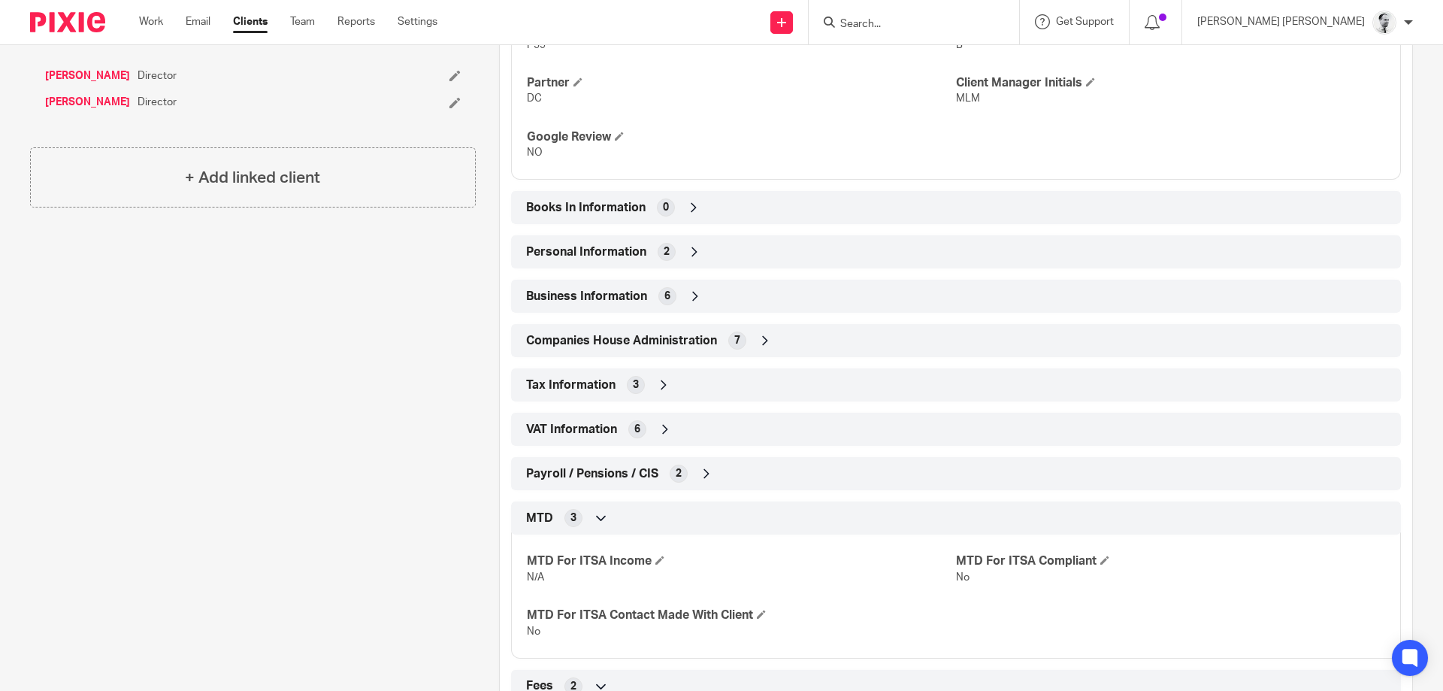
click at [616, 470] on span "Payroll / Pensions / CIS" at bounding box center [592, 474] width 132 height 16
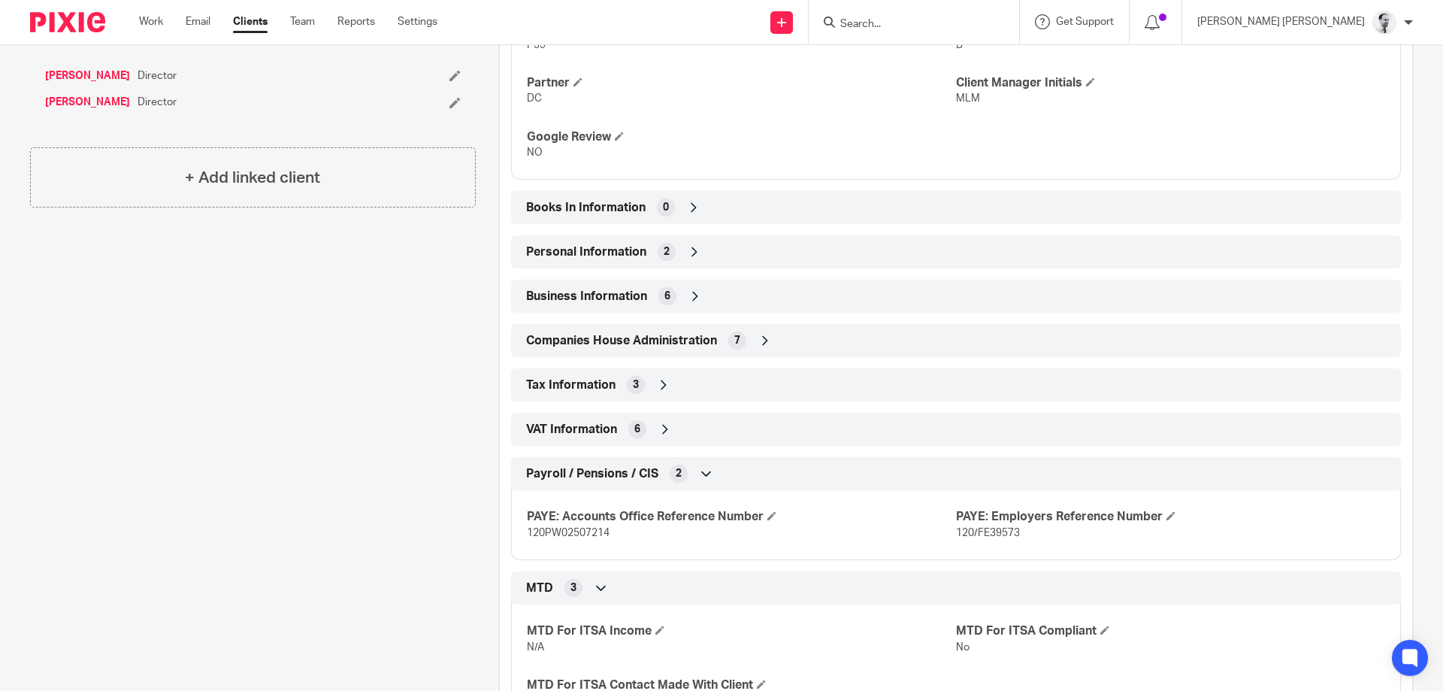
click at [626, 470] on span "Payroll / Pensions / CIS" at bounding box center [592, 474] width 132 height 16
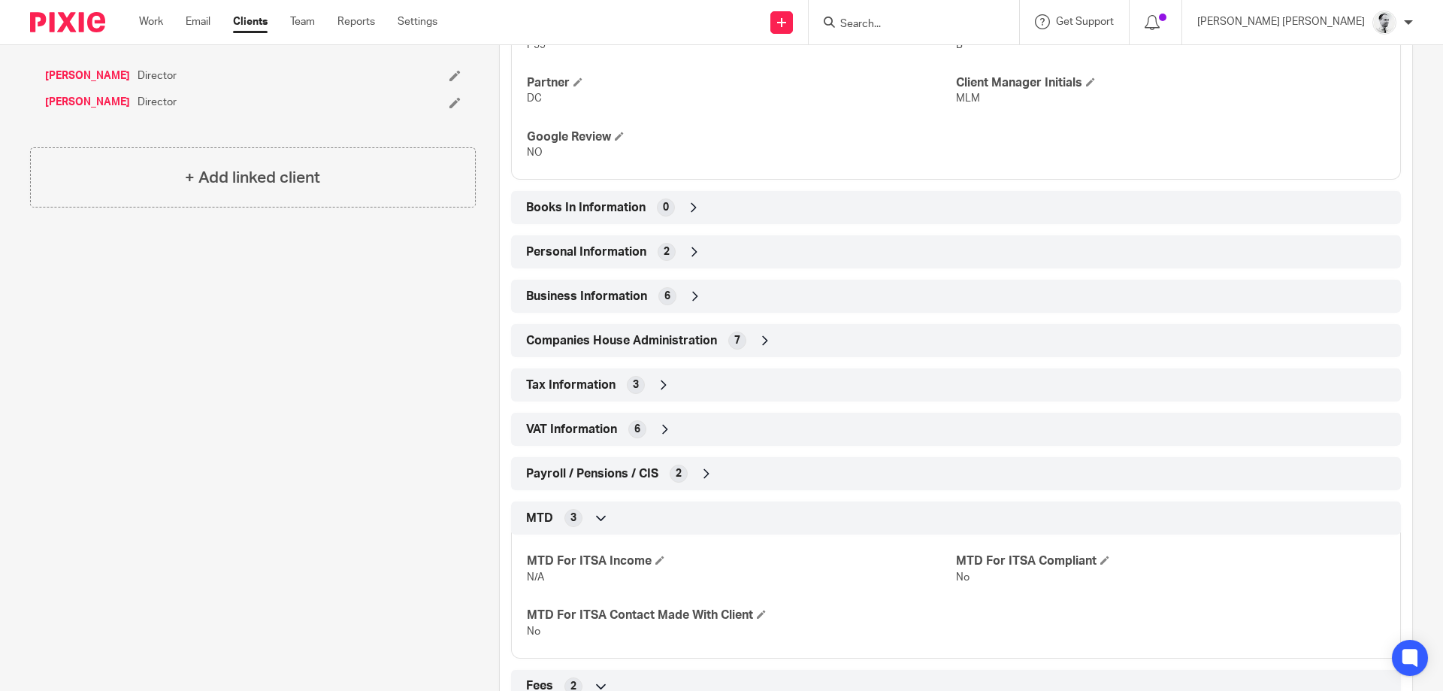
click at [626, 472] on span "Payroll / Pensions / CIS" at bounding box center [592, 474] width 132 height 16
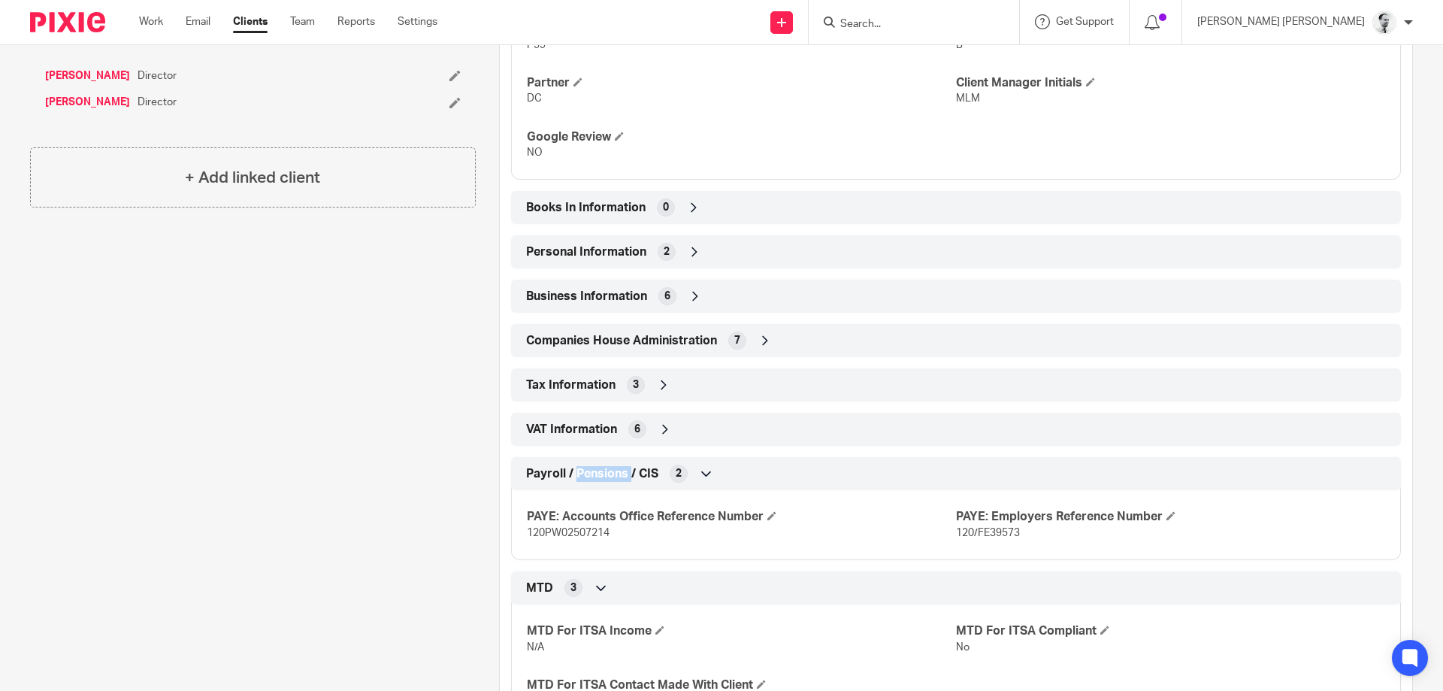
click at [626, 472] on span "Payroll / Pensions / CIS" at bounding box center [592, 474] width 132 height 16
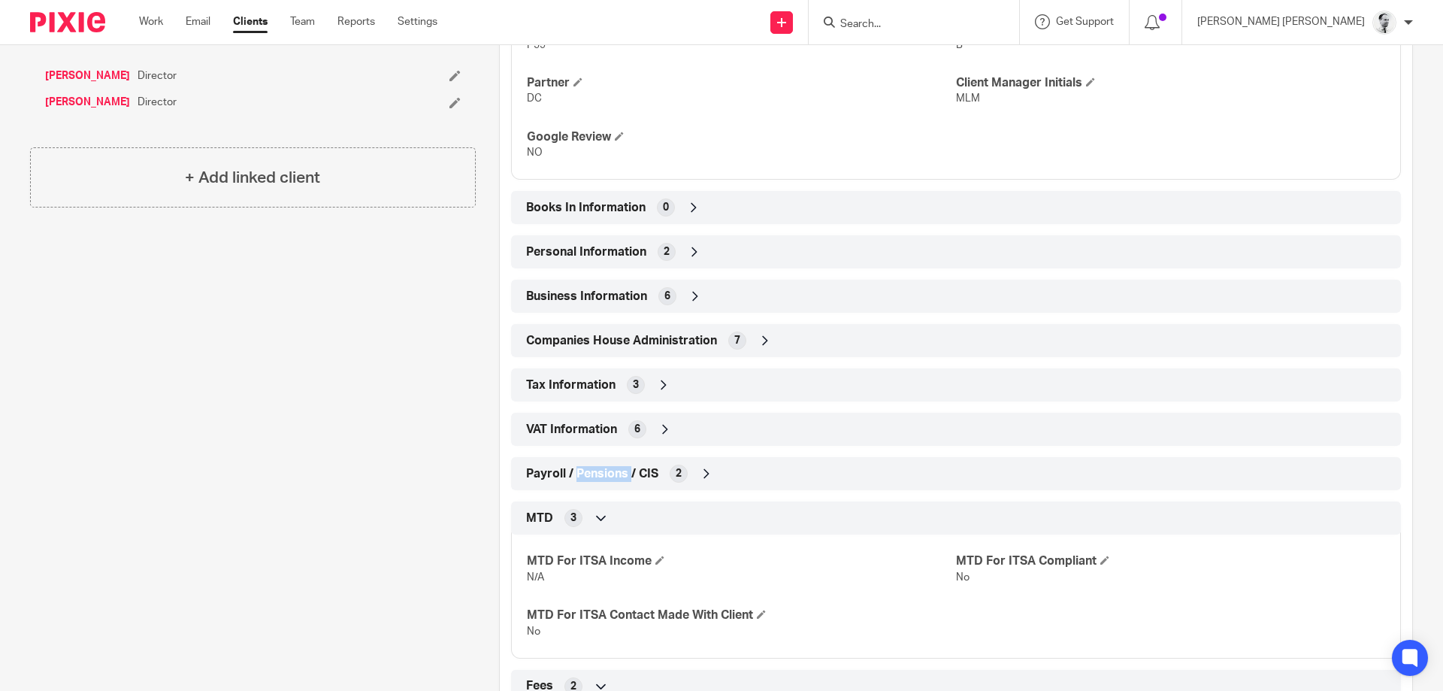
click at [626, 472] on span "Payroll / Pensions / CIS" at bounding box center [592, 474] width 132 height 16
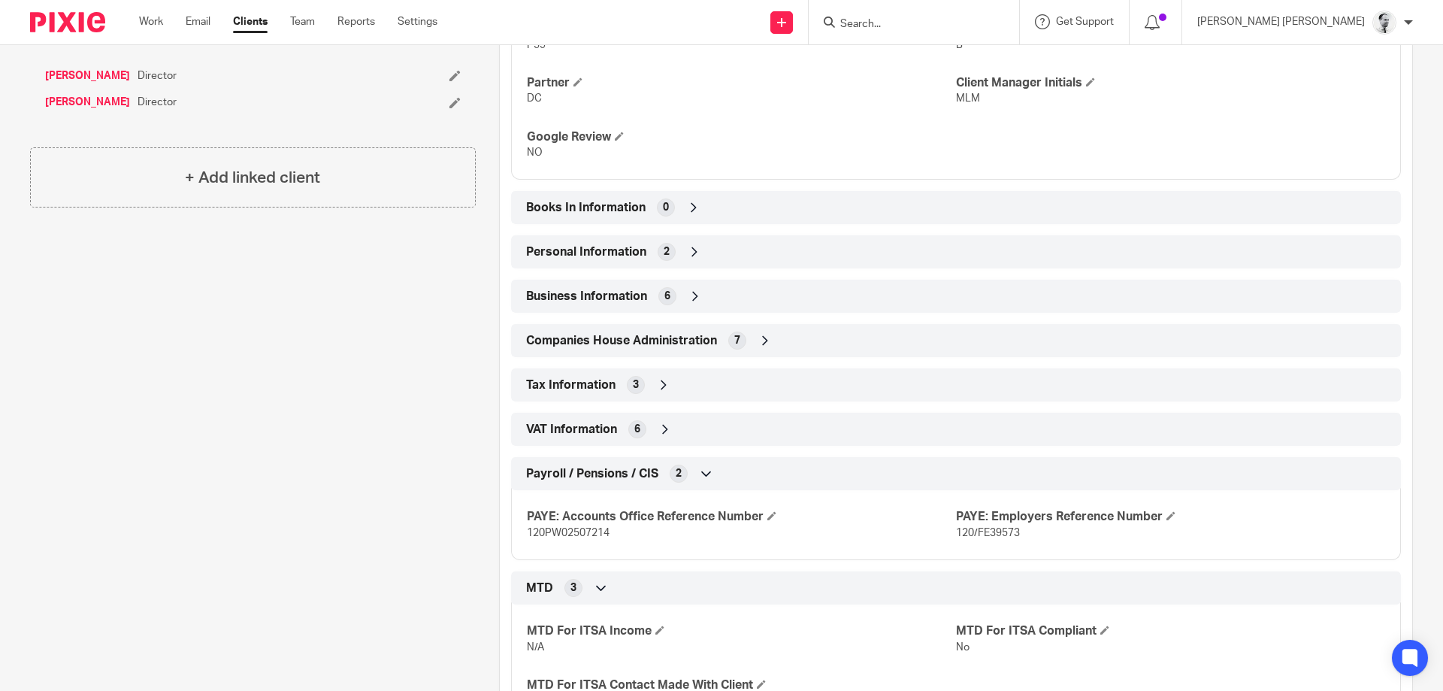
click at [589, 413] on div "Client type Limited company Address [STREET_ADDRESS] [STREET_ADDRESS] [GEOGRAPH…" at bounding box center [956, 324] width 912 height 1035
click at [602, 428] on span "VAT Information" at bounding box center [571, 430] width 91 height 16
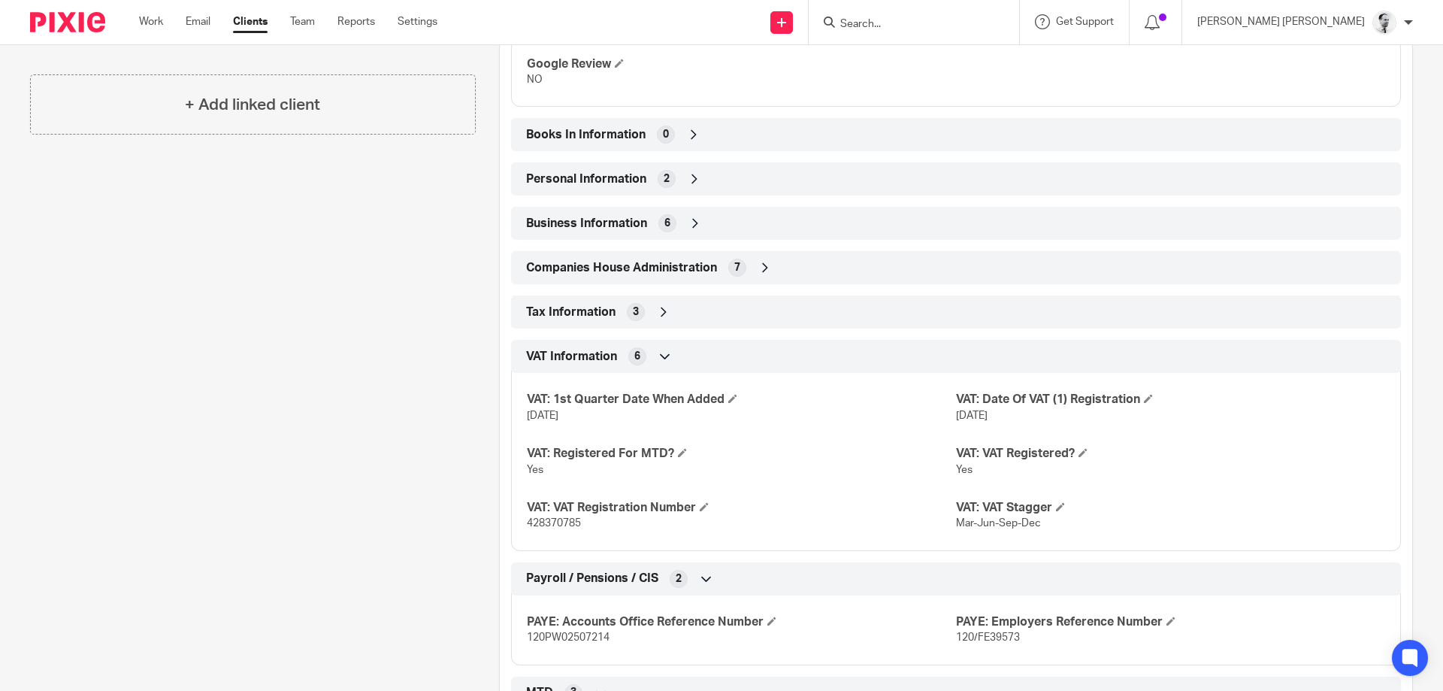
scroll to position [692, 0]
click at [654, 310] on div "Tax Information 3" at bounding box center [955, 313] width 867 height 26
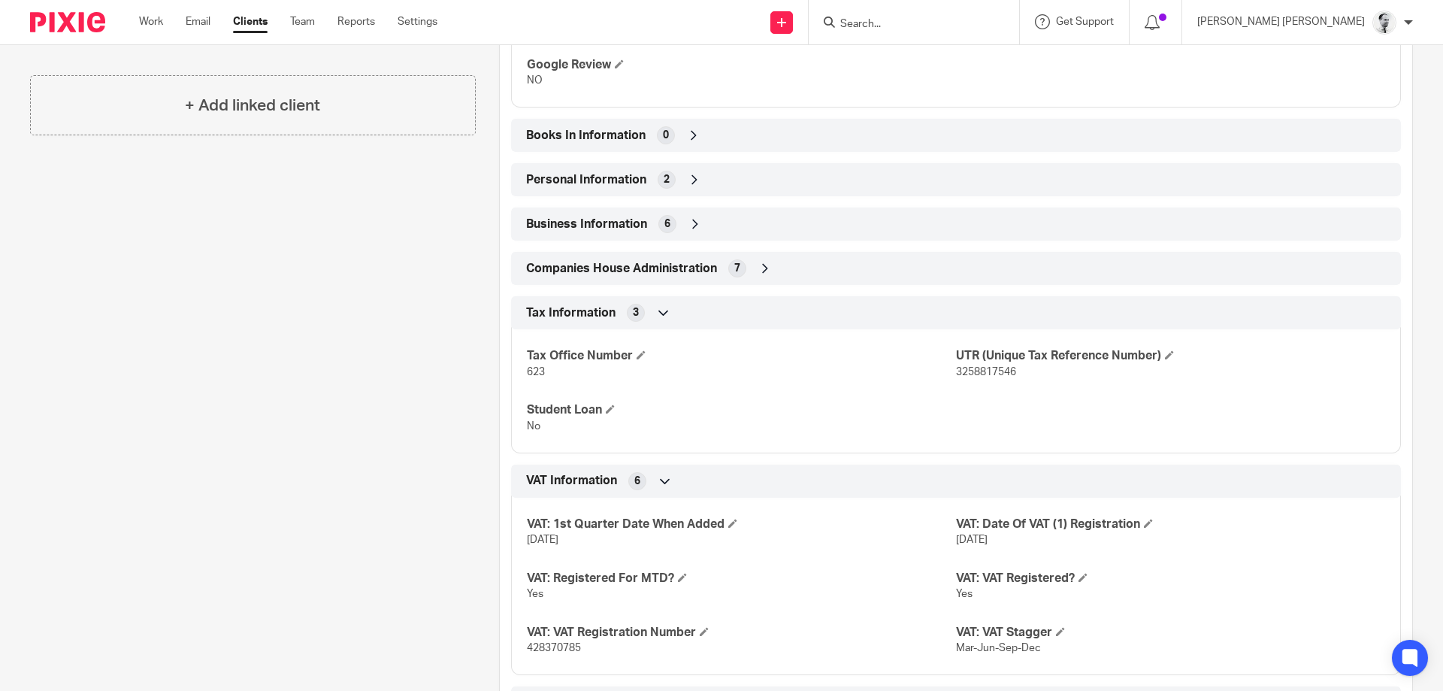
click at [659, 266] on span "Companies House Administration" at bounding box center [621, 269] width 191 height 16
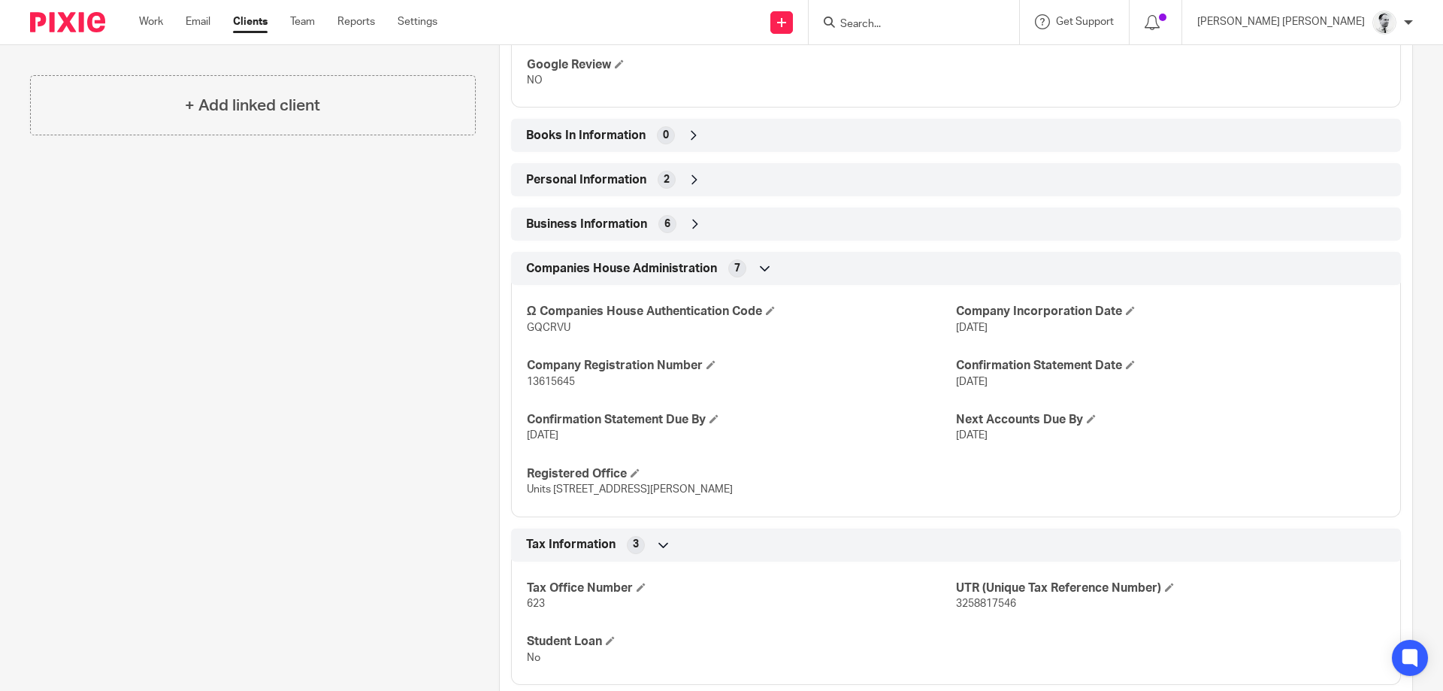
click at [663, 263] on span "Companies House Administration" at bounding box center [621, 269] width 191 height 16
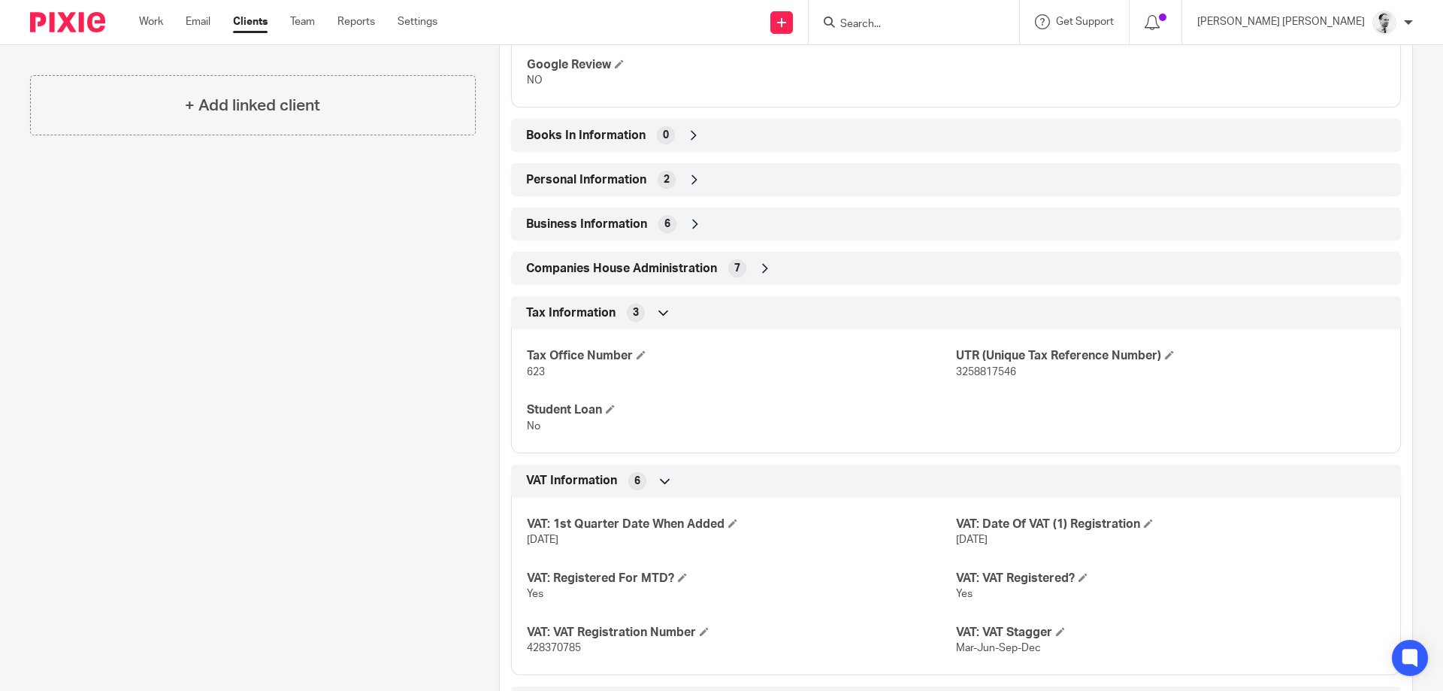
click at [667, 221] on span "6" at bounding box center [667, 223] width 6 height 15
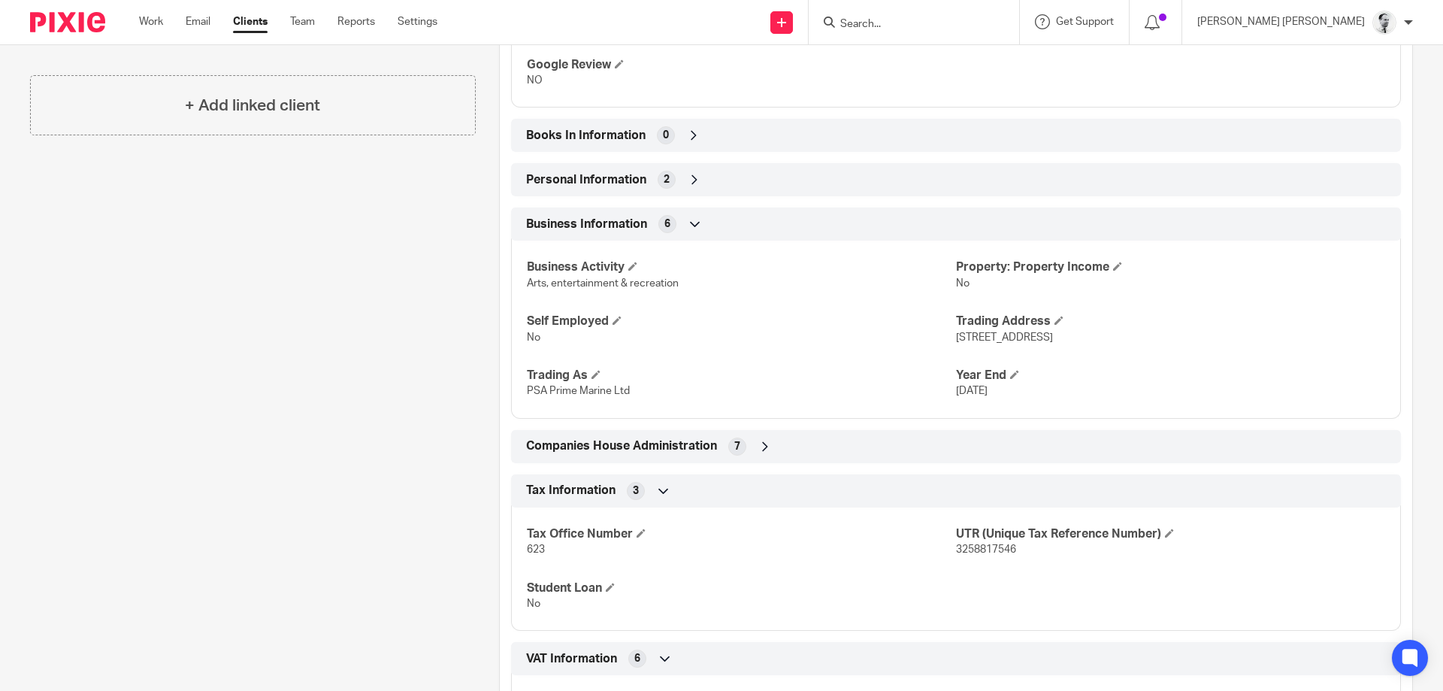
click at [666, 223] on span "6" at bounding box center [667, 223] width 6 height 15
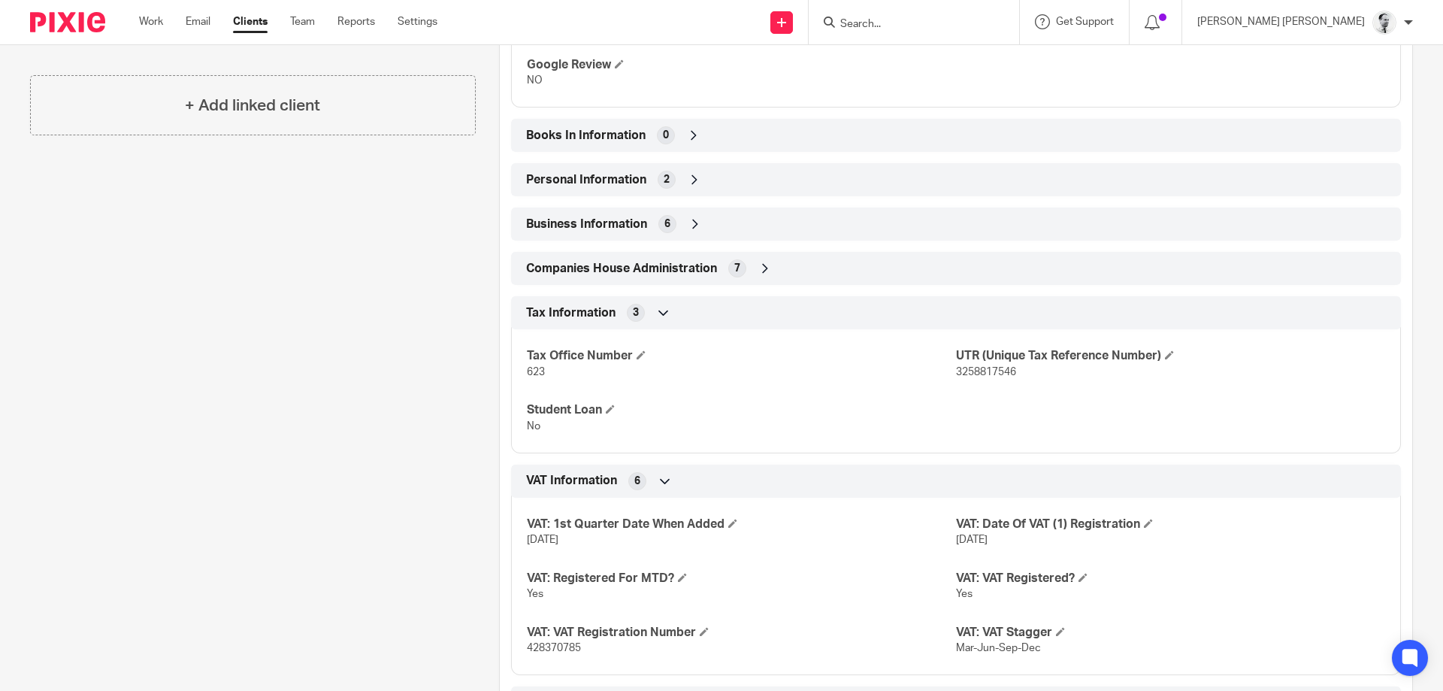
click at [665, 185] on span "2" at bounding box center [666, 179] width 6 height 15
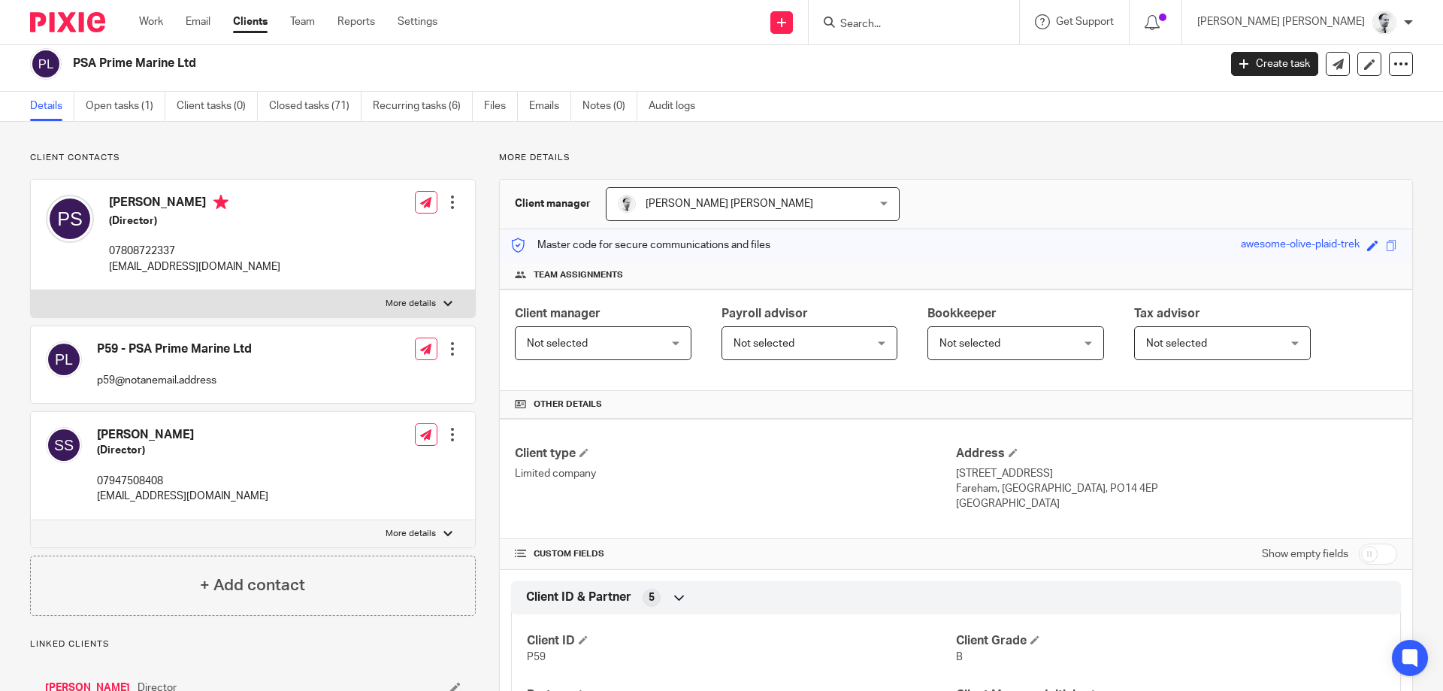
scroll to position [0, 0]
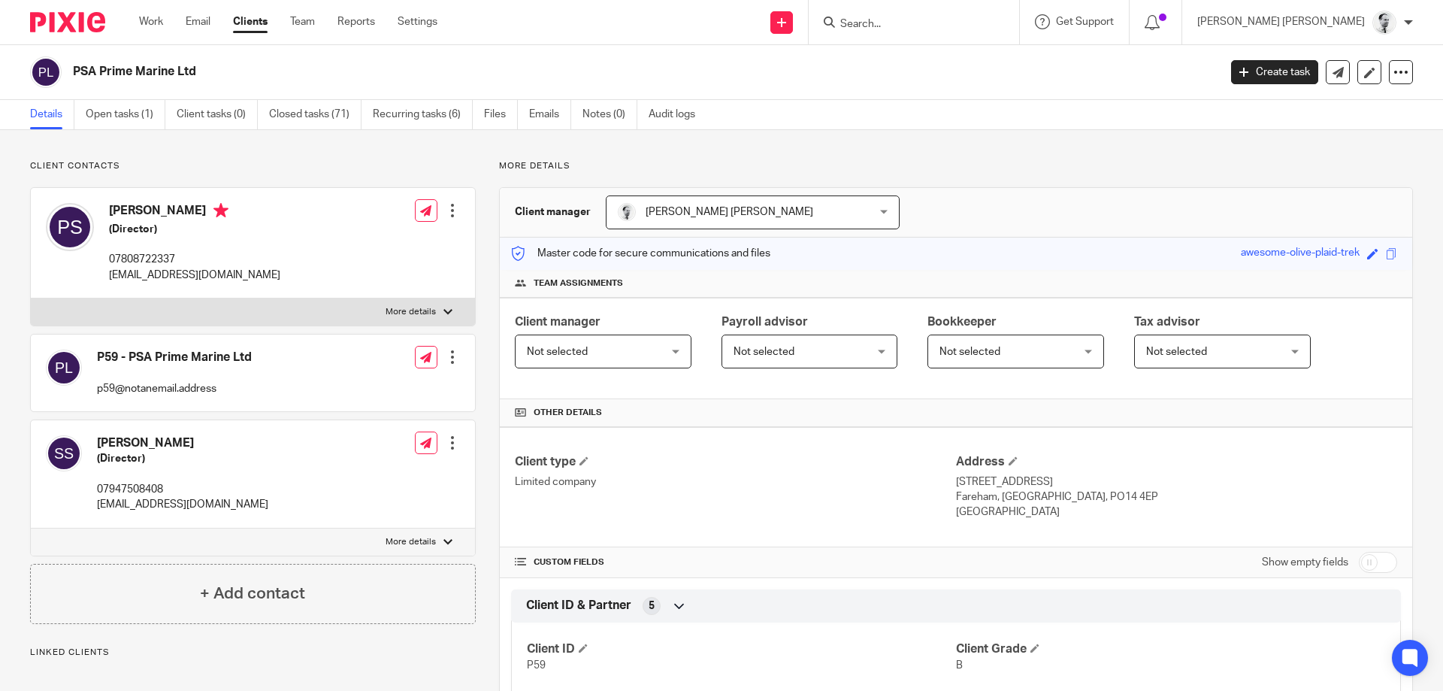
drag, startPoint x: 147, startPoint y: 28, endPoint x: 144, endPoint y: 5, distance: 23.4
click at [147, 27] on link "Work" at bounding box center [151, 21] width 24 height 15
